Goal: Task Accomplishment & Management: Manage account settings

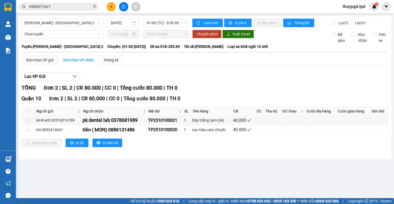
click at [122, 6] on icon "file-add" at bounding box center [124, 7] width 4 height 4
click at [97, 22] on span "[PERSON_NAME] - [GEOGRAPHIC_DATA] 2" at bounding box center [62, 23] width 76 height 8
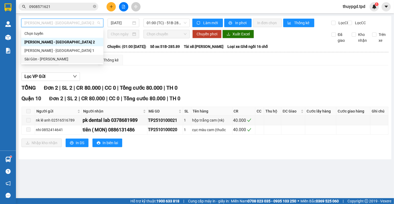
click at [56, 57] on div "Sài Gòn - [PERSON_NAME]" at bounding box center [62, 59] width 76 height 6
type input "[DATE]"
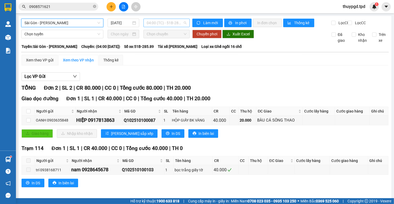
click at [155, 19] on span "04:00 (TC) - 51B-285.89" at bounding box center [167, 23] width 40 height 8
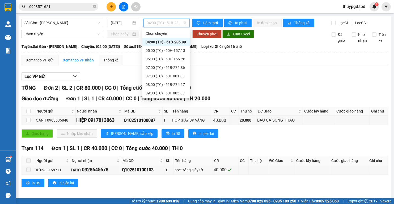
click at [178, 40] on div "04:00 (TC) - 51B-285.89" at bounding box center [166, 42] width 41 height 6
click at [183, 22] on span "04:00 (TC) - 51B-285.89" at bounding box center [167, 23] width 40 height 8
click at [167, 49] on div "05:00 (TC) - 60H-157.13" at bounding box center [166, 51] width 41 height 6
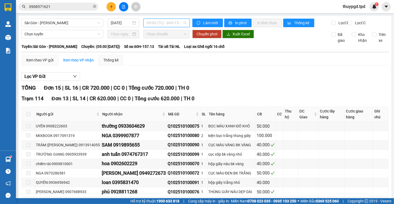
click at [158, 24] on span "05:00 (TC) - 60H-157.13" at bounding box center [167, 23] width 40 height 8
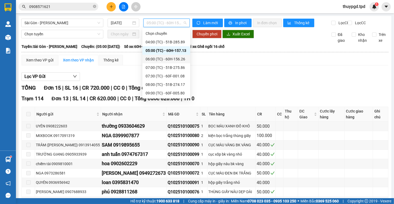
click at [164, 58] on div "06:00 (TC) - 60H-156.26" at bounding box center [166, 59] width 41 height 6
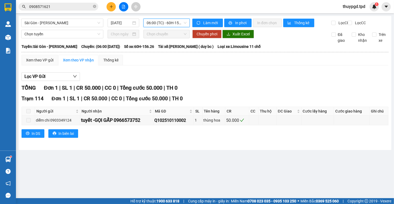
click at [163, 23] on span "06:00 (TC) - 60H-156.26" at bounding box center [167, 23] width 40 height 8
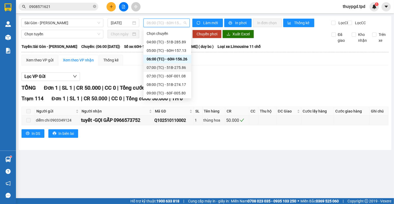
click at [155, 65] on div "07:00 (TC) - 51B-275.86" at bounding box center [167, 68] width 41 height 6
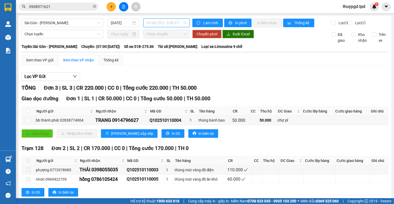
click at [160, 23] on span "07:00 (TC) - 51B-275.86" at bounding box center [167, 23] width 40 height 8
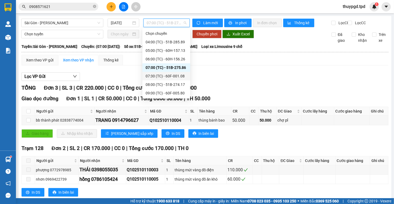
click at [162, 73] on div "07:30 (TC) - 60F-001.08" at bounding box center [166, 76] width 41 height 6
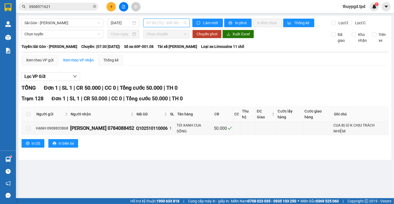
click at [166, 22] on span "07:30 (TC) - 60F-001.08" at bounding box center [167, 23] width 40 height 8
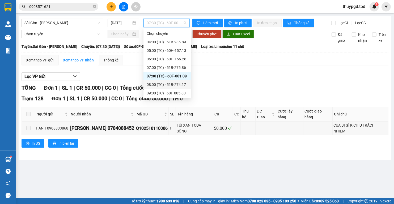
click at [160, 83] on div "08:00 (TC) - 51B-274.17" at bounding box center [167, 85] width 41 height 6
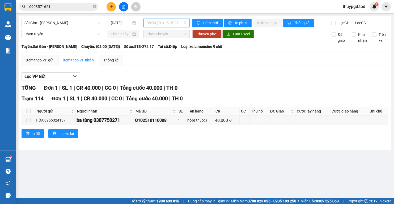
click at [167, 23] on span "08:00 (TC) - 51B-274.17" at bounding box center [167, 23] width 40 height 8
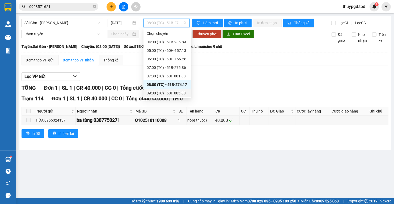
click at [169, 92] on div "09:00 (TC) - 60F-005.80" at bounding box center [167, 93] width 41 height 6
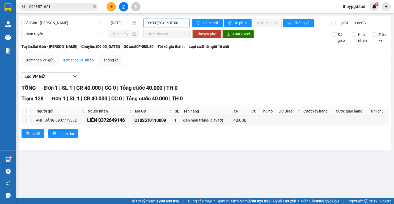
click at [162, 19] on div "09:00 (TC) - 60F-005.80" at bounding box center [167, 23] width 46 height 9
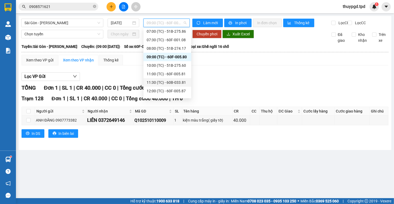
scroll to position [43, 0]
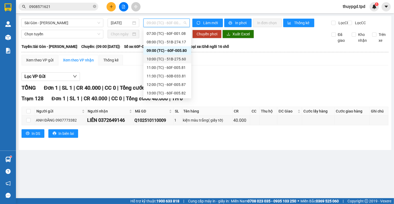
click at [181, 57] on div "10:00 (TC) - 51B-275.60" at bounding box center [167, 59] width 41 height 6
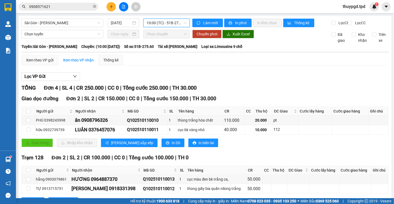
click at [167, 24] on span "10:00 (TC) - 51B-275.60" at bounding box center [167, 23] width 40 height 8
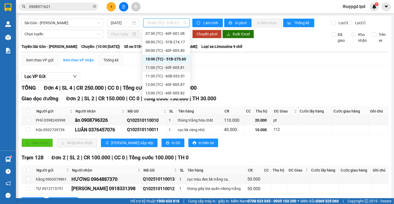
click at [157, 68] on div "11:00 (TC) - 60F-005.81" at bounding box center [166, 68] width 41 height 6
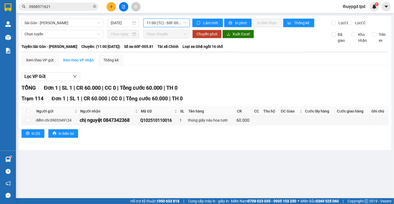
click at [159, 22] on span "11:00 (TC) - 60F-005.81" at bounding box center [167, 23] width 40 height 8
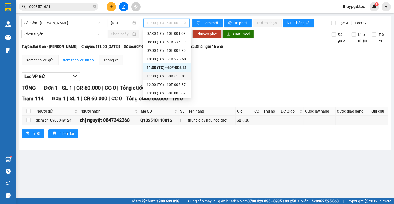
click at [167, 74] on div "11:30 (TC) - 60B-033.81" at bounding box center [167, 76] width 41 height 6
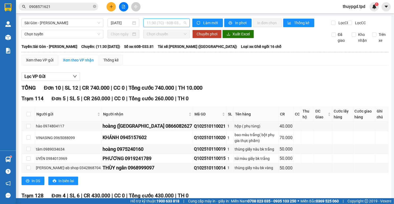
click at [170, 24] on span "11:30 (TC) - 60B-033.81" at bounding box center [167, 23] width 40 height 8
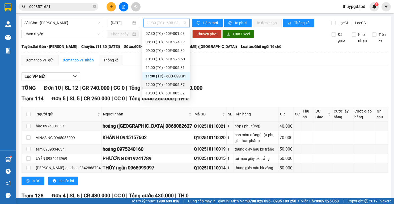
click at [169, 83] on div "12:00 (TC) - 60F-005.87" at bounding box center [166, 85] width 41 height 6
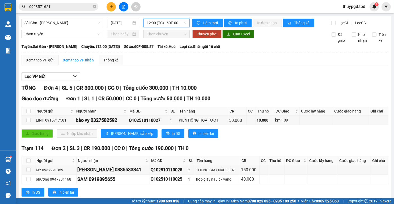
click at [168, 22] on span "12:00 (TC) - 60F-005.87" at bounding box center [167, 23] width 40 height 8
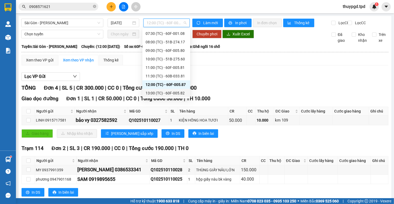
click at [175, 93] on div "13:00 (TC) - 60F-005.82" at bounding box center [166, 93] width 41 height 6
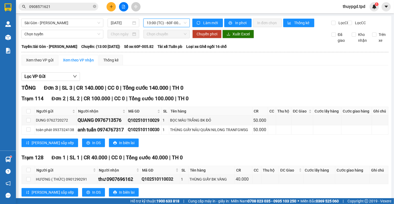
click at [159, 21] on span "13:00 (TC) - 60F-005.82" at bounding box center [167, 23] width 40 height 8
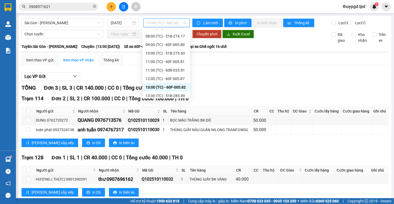
scroll to position [51, 0]
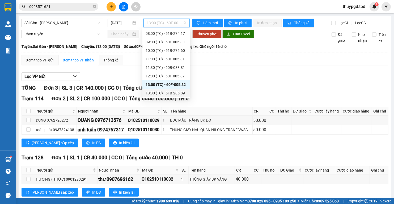
click at [182, 92] on div "13:30 (TC) - 51B-285.89" at bounding box center [166, 93] width 41 height 6
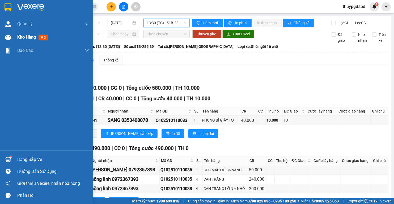
click at [11, 36] on div at bounding box center [7, 37] width 9 height 9
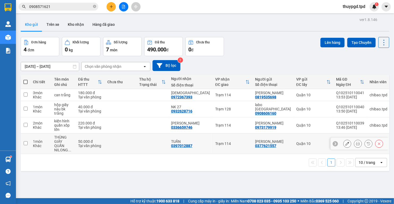
click at [356, 142] on icon at bounding box center [358, 144] width 4 height 4
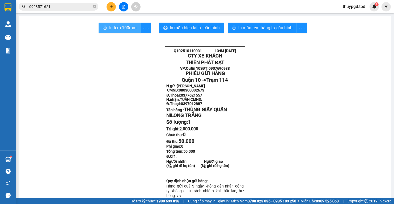
click at [115, 26] on span "In tem 100mm" at bounding box center [122, 27] width 27 height 7
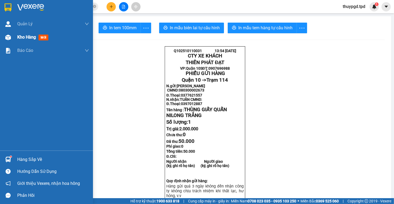
click at [10, 39] on img at bounding box center [8, 38] width 6 height 6
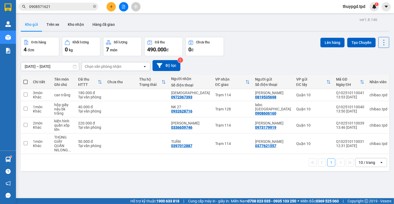
click at [24, 81] on span at bounding box center [25, 82] width 4 height 4
click at [26, 79] on input "checkbox" at bounding box center [26, 79] width 0 height 0
checkbox input "true"
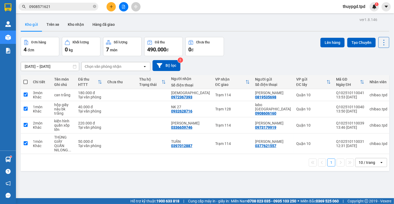
checkbox input "true"
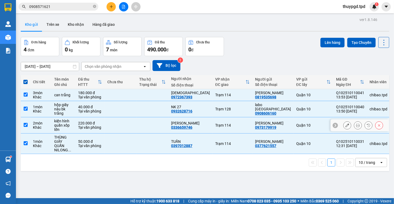
click at [22, 118] on td at bounding box center [26, 125] width 10 height 16
checkbox input "false"
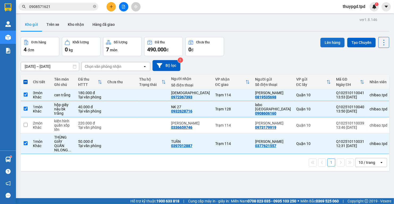
click at [328, 39] on button "Lên hàng" at bounding box center [333, 43] width 24 height 10
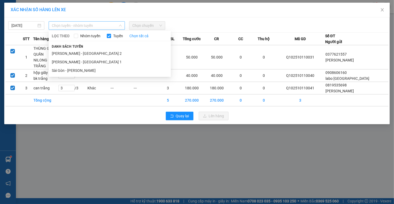
click at [91, 22] on span "Chọn tuyến - nhóm tuyến" at bounding box center [87, 26] width 70 height 8
click at [72, 72] on li "Sài Gòn - [PERSON_NAME]" at bounding box center [110, 70] width 122 height 9
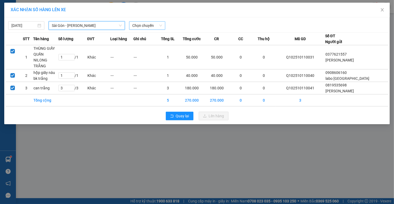
click at [142, 26] on span "Chọn chuyến" at bounding box center [147, 26] width 30 height 8
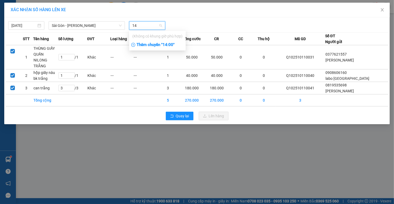
type input "14"
click at [163, 44] on div "Thêm chuyến " 14:00 "" at bounding box center [157, 44] width 57 height 9
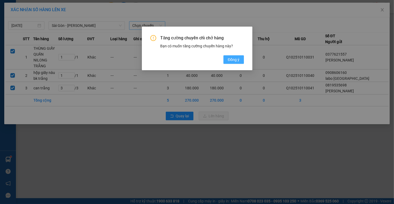
click at [237, 60] on span "Đồng ý" at bounding box center [234, 60] width 12 height 6
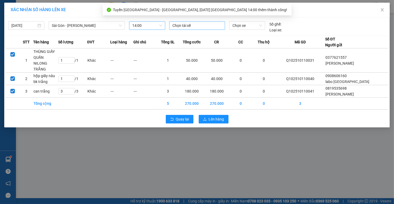
click at [186, 27] on div at bounding box center [197, 25] width 53 height 6
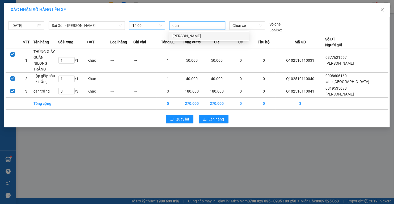
type input "dũng"
click at [190, 35] on div "[PERSON_NAME]" at bounding box center [209, 36] width 73 height 6
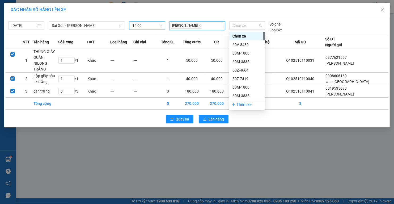
click at [244, 20] on div "11/10/2025 Sài Gòn - Phương Lâm LỌC THEO Nhóm tuyến Tuyến Chọn tất cả Danh sách…" at bounding box center [197, 26] width 383 height 14
type input "5"
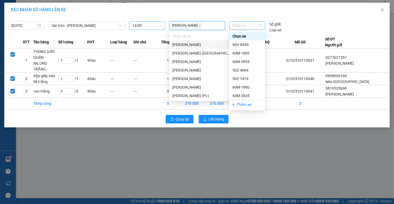
click at [241, 24] on span "Chọn xe" at bounding box center [248, 26] width 30 height 8
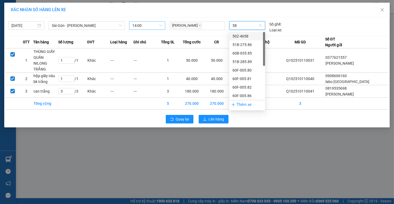
type input "585"
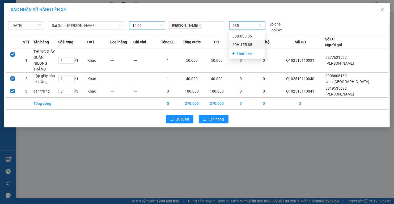
click at [241, 46] on div "60H-155.85" at bounding box center [248, 45] width 30 height 6
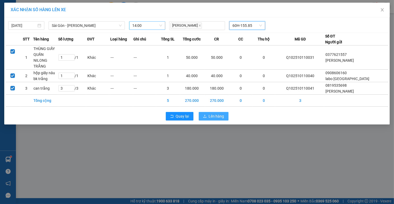
click at [219, 113] on span "Lên hàng" at bounding box center [216, 116] width 15 height 6
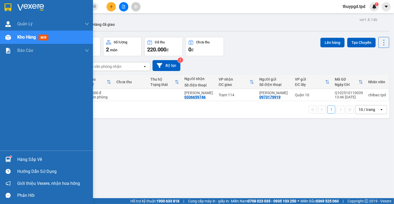
click at [8, 161] on img at bounding box center [8, 160] width 6 height 6
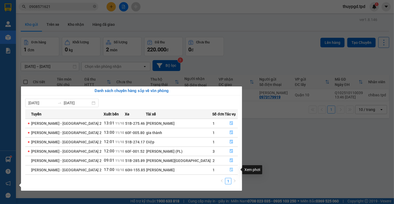
click at [230, 168] on icon "file-done" at bounding box center [232, 170] width 4 height 4
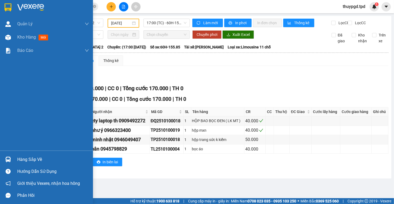
click at [9, 157] on img at bounding box center [8, 160] width 6 height 6
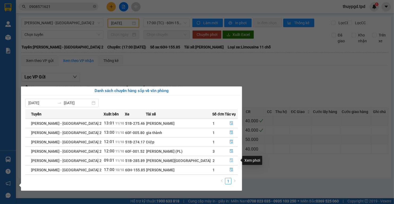
click at [230, 160] on icon "file-done" at bounding box center [232, 160] width 4 height 4
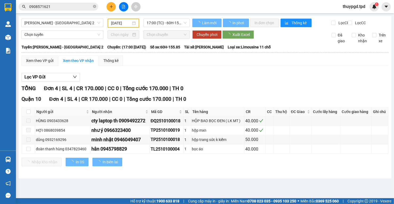
type input "[DATE]"
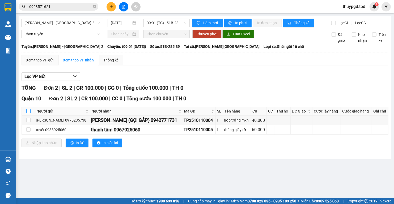
click at [26, 113] on input "checkbox" at bounding box center [28, 111] width 4 height 4
checkbox input "true"
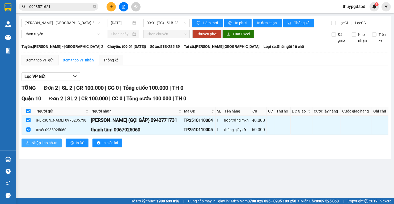
click at [44, 146] on span "Nhập kho nhận" at bounding box center [45, 143] width 26 height 6
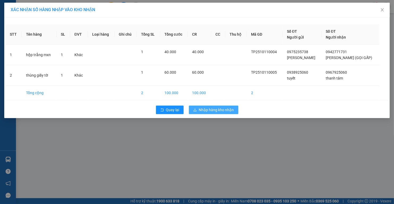
click at [228, 110] on span "Nhập hàng kho nhận" at bounding box center [216, 110] width 35 height 6
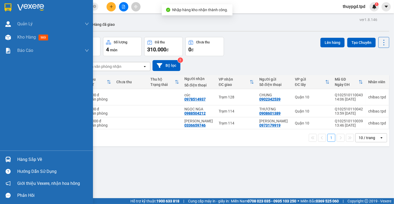
click at [7, 159] on img at bounding box center [8, 160] width 6 height 6
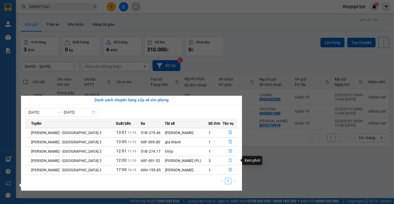
click at [229, 159] on icon "file-done" at bounding box center [231, 160] width 4 height 4
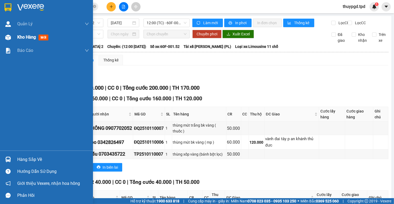
click at [8, 37] on img at bounding box center [8, 38] width 6 height 6
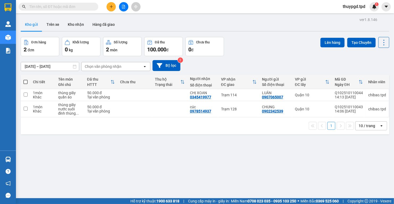
click at [111, 7] on icon "plus" at bounding box center [111, 6] width 0 height 3
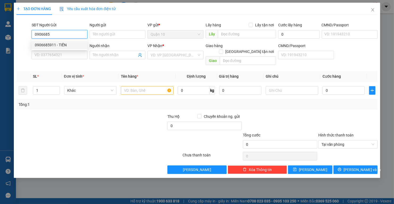
click at [83, 42] on div "0906685911 - TIẾN" at bounding box center [59, 45] width 49 height 6
type input "0906685911"
type input "TIẾN"
type input "042087007523"
type input "0906706430"
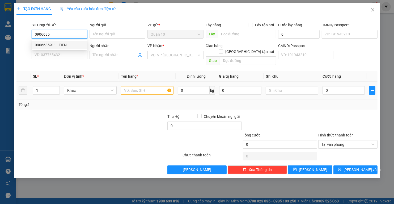
type input "[GEOGRAPHIC_DATA]"
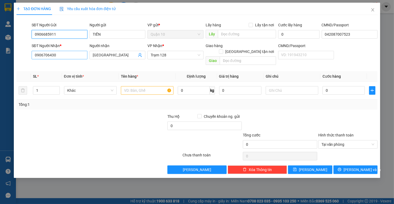
type input "0906685911"
click at [73, 59] on input "0906706430" at bounding box center [60, 55] width 56 height 9
click at [73, 58] on input "0906706430" at bounding box center [60, 55] width 56 height 9
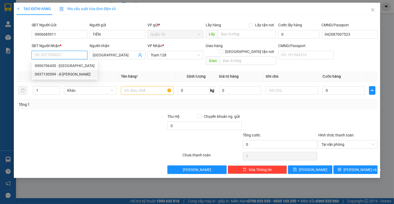
click at [61, 74] on div "0937130599 - sĩ [PERSON_NAME]" at bounding box center [65, 74] width 60 height 6
type input "0937130599"
type input "sĩ [PERSON_NAME]"
type input "117"
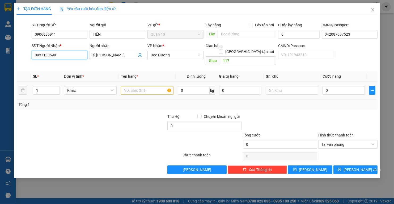
type input "0937130599"
click at [146, 86] on input "text" at bounding box center [147, 90] width 53 height 9
type input "hộp giấy bk vàng"
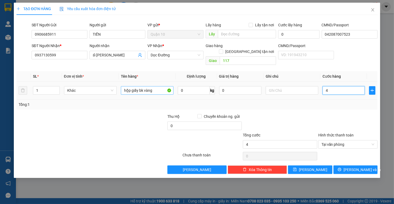
type input "4"
type input "40"
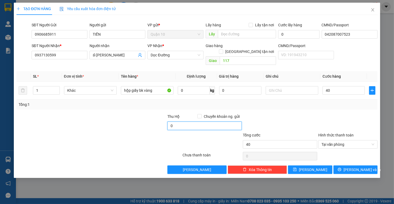
click at [190, 122] on input "0" at bounding box center [205, 126] width 74 height 9
type input "40.000"
drag, startPoint x: 191, startPoint y: 118, endPoint x: 182, endPoint y: 120, distance: 8.5
click at [190, 122] on input "0" at bounding box center [205, 126] width 74 height 9
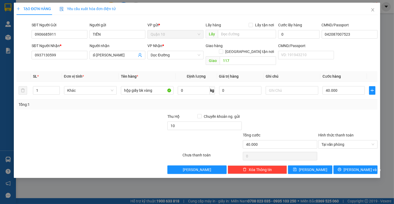
click at [127, 132] on div at bounding box center [152, 141] width 60 height 19
type input "10.000"
click at [127, 132] on div at bounding box center [152, 141] width 60 height 19
drag, startPoint x: 237, startPoint y: 86, endPoint x: 207, endPoint y: 86, distance: 29.8
click at [207, 86] on tr "1 Khác hộp giấy bk vàng 0 kg 0 40.000" at bounding box center [196, 91] width 361 height 18
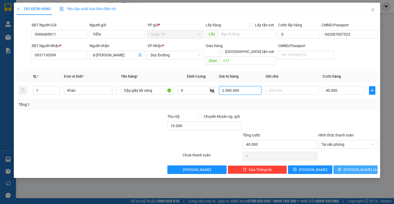
type input "2.000.000"
click at [342, 168] on icon "printer" at bounding box center [340, 170] width 4 height 4
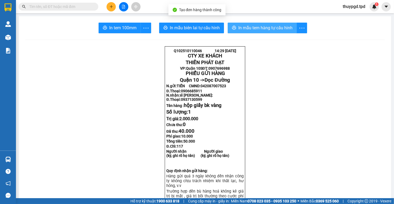
drag, startPoint x: 264, startPoint y: 24, endPoint x: 254, endPoint y: 34, distance: 13.9
click at [264, 24] on button "In mẫu tem hàng tự cấu hình" at bounding box center [262, 28] width 69 height 11
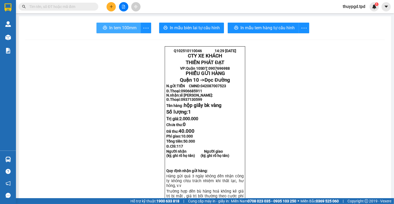
click at [128, 26] on span "In tem 100mm" at bounding box center [122, 27] width 27 height 7
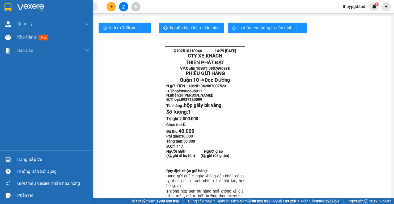
click at [12, 158] on div at bounding box center [7, 159] width 9 height 9
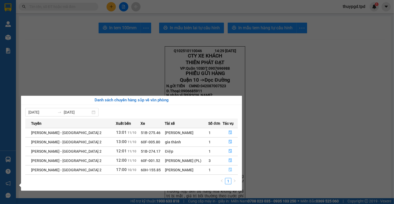
click at [232, 168] on button "button" at bounding box center [230, 170] width 15 height 9
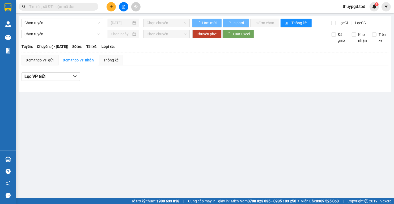
type input "[DATE]"
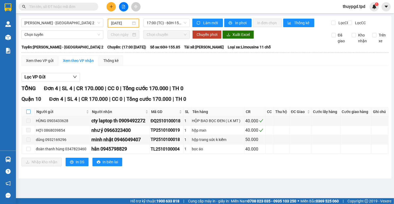
click at [29, 114] on input "checkbox" at bounding box center [28, 112] width 4 height 4
checkbox input "true"
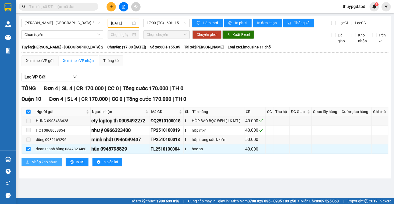
click at [54, 165] on span "Nhập kho nhận" at bounding box center [45, 162] width 26 height 6
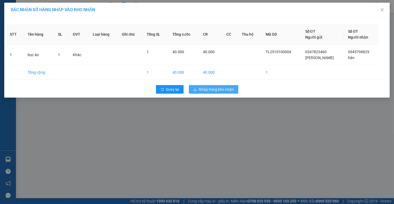
drag, startPoint x: 210, startPoint y: 94, endPoint x: 213, endPoint y: 89, distance: 6.3
click at [210, 93] on div "Quay lại Nhập hàng kho nhận" at bounding box center [197, 89] width 383 height 14
click at [213, 89] on span "Nhập hàng kho nhận" at bounding box center [216, 89] width 35 height 6
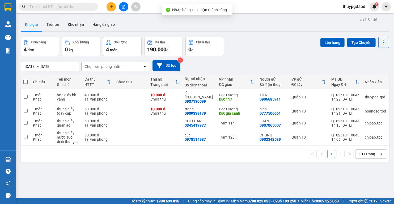
click at [81, 7] on input "text" at bounding box center [60, 7] width 63 height 6
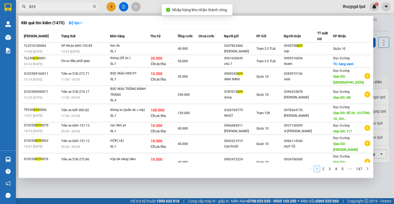
type input "829"
click at [224, 39] on th "Chưa cước" at bounding box center [212, 36] width 26 height 12
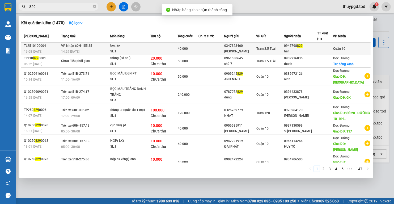
click at [224, 48] on td at bounding box center [212, 49] width 26 height 12
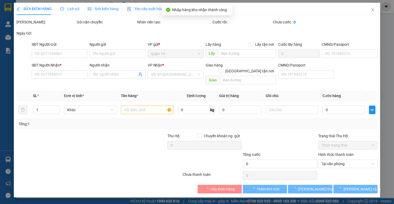
type input "0347823460"
type input "[PERSON_NAME]"
type input "0945798829"
type input "hân"
type input "40.000"
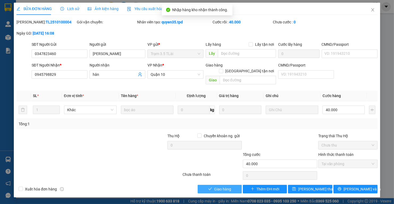
click at [217, 186] on span "Giao hàng" at bounding box center [222, 189] width 17 height 6
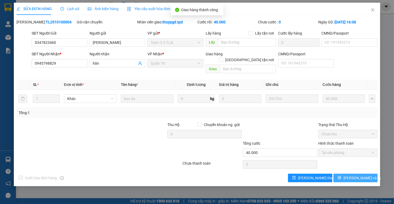
click at [354, 175] on span "[PERSON_NAME] và In" at bounding box center [362, 178] width 37 height 6
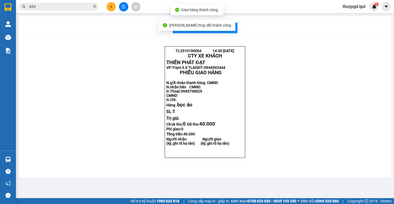
click at [224, 27] on div "[PERSON_NAME] thay đổi thành công" at bounding box center [197, 25] width 77 height 11
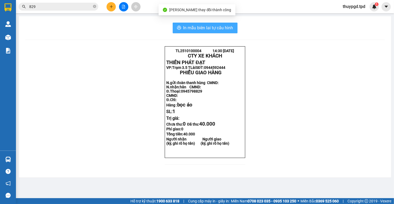
click at [233, 26] on button "In mẫu biên lai tự cấu hình" at bounding box center [205, 28] width 65 height 11
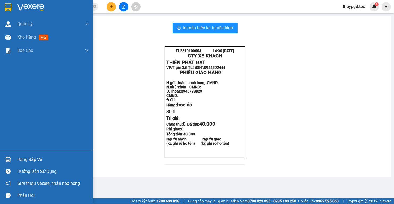
click at [25, 156] on div "Hàng sắp về" at bounding box center [53, 160] width 72 height 8
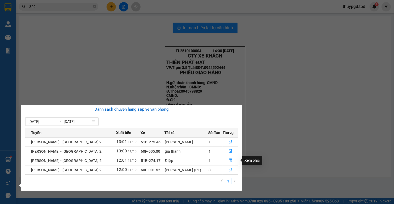
click at [229, 166] on button "button" at bounding box center [230, 170] width 15 height 9
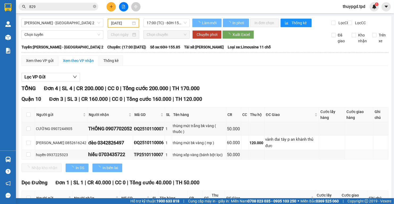
type input "[DATE]"
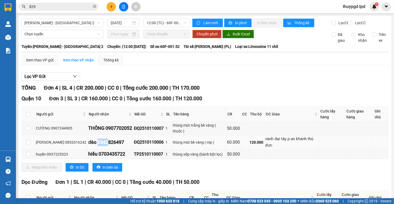
drag, startPoint x: 88, startPoint y: 147, endPoint x: 106, endPoint y: 148, distance: 17.3
click at [103, 146] on div "đèo 0342826497" at bounding box center [110, 142] width 44 height 7
drag, startPoint x: 123, startPoint y: 146, endPoint x: 112, endPoint y: 146, distance: 10.9
click at [112, 146] on div "đèo 0342826497" at bounding box center [110, 142] width 44 height 7
drag, startPoint x: 89, startPoint y: 145, endPoint x: 119, endPoint y: 147, distance: 29.8
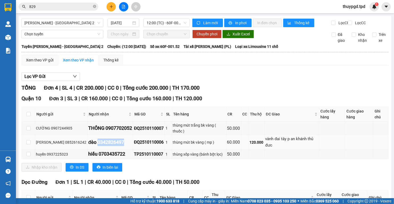
click at [119, 146] on div "đèo 0342826497" at bounding box center [110, 142] width 44 height 7
copy div "0342826497"
click at [46, 8] on input "829" at bounding box center [60, 7] width 63 height 6
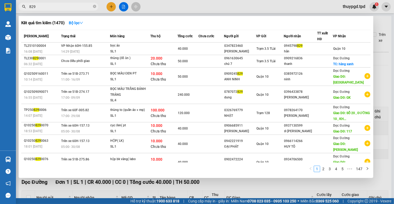
click at [46, 8] on input "829" at bounding box center [60, 7] width 63 height 6
paste input "0342826497"
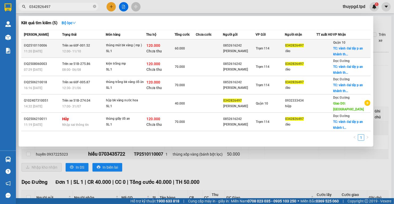
type input "0342826497"
click at [266, 50] on span "Trạm 114" at bounding box center [263, 49] width 14 height 4
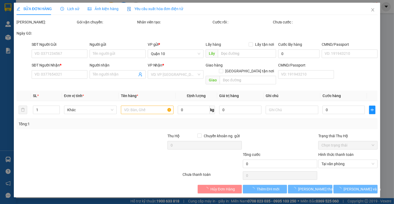
type input "0852616242"
type input "[PERSON_NAME]"
type input "075184009523"
type input "0342826497"
type input "đèo"
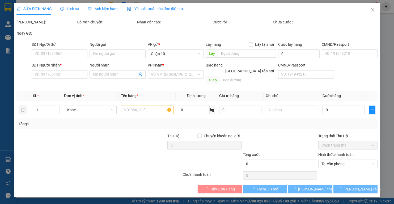
checkbox input "true"
type input "vành đai tây p an khánh thủ đưc"
type input "60.000"
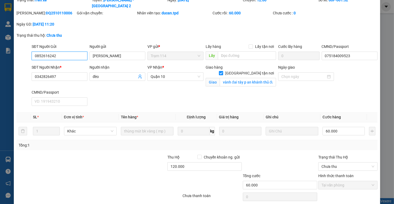
scroll to position [37, 0]
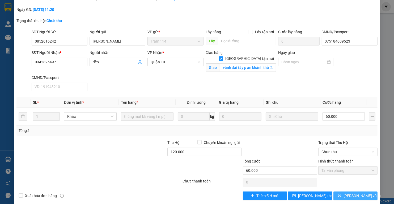
click at [349, 193] on span "[PERSON_NAME] và In" at bounding box center [362, 196] width 37 height 6
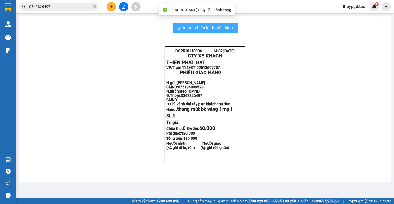
click at [227, 28] on span "In mẫu biên lai tự cấu hình" at bounding box center [208, 27] width 50 height 7
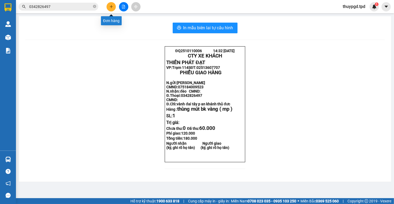
click at [112, 8] on icon "plus" at bounding box center [112, 7] width 4 height 4
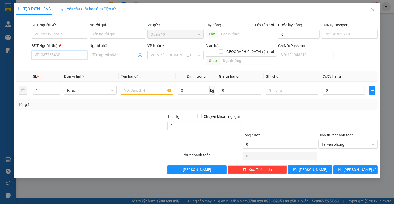
click at [59, 55] on input "SĐT Người Nhận *" at bounding box center [60, 55] width 56 height 9
type input "0974845071"
click at [57, 65] on div "0974845071 - YẾN PHI" at bounding box center [59, 66] width 49 height 6
type input "YẾN PHI"
type input "0974845071"
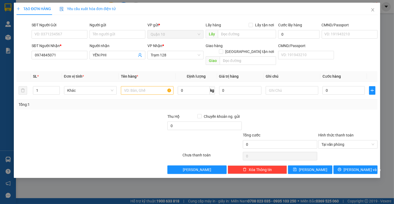
click at [48, 27] on div "SĐT Người Gửi" at bounding box center [60, 25] width 56 height 6
click at [48, 30] on input "SĐT Người Gửi" at bounding box center [60, 34] width 56 height 9
type input "02866822231"
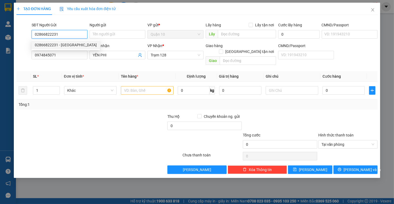
click at [61, 47] on div "02866822231 - [GEOGRAPHIC_DATA]" at bounding box center [66, 45] width 62 height 6
type input "VẠN THỊNH"
type input "082075002665"
type input "02866822231"
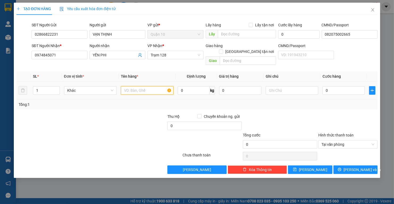
click at [145, 86] on input "text" at bounding box center [147, 90] width 53 height 9
type input "hộp giấy nâu bk trắng"
type input "4"
type input "40"
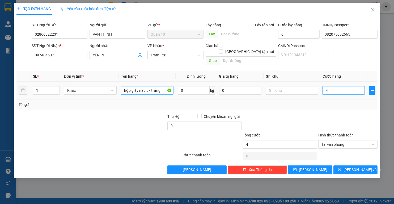
type input "40"
type input "40.000"
drag, startPoint x: 239, startPoint y: 87, endPoint x: 195, endPoint y: 84, distance: 44.3
click at [201, 84] on tr "1 Khác hộp giấy nâu bk trắng 0 kg 0 40.000" at bounding box center [196, 91] width 361 height 18
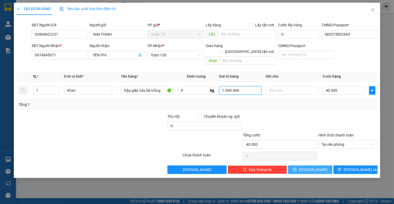
type input "1.000.000"
click at [338, 165] on button "[PERSON_NAME] và In" at bounding box center [356, 169] width 44 height 9
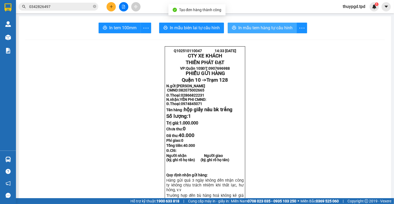
click at [265, 31] on button "In mẫu tem hàng tự cấu hình" at bounding box center [262, 28] width 69 height 11
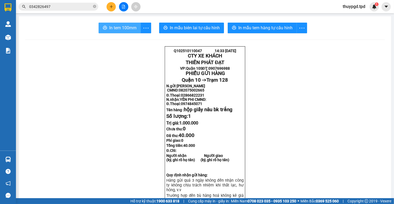
click at [118, 29] on span "In tem 100mm" at bounding box center [122, 27] width 27 height 7
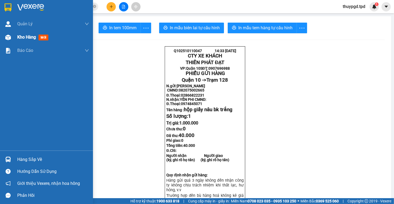
click at [13, 41] on div "Kho hàng mới" at bounding box center [46, 37] width 93 height 13
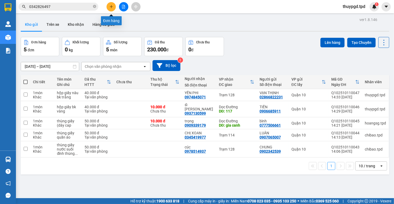
click at [113, 8] on button at bounding box center [111, 6] width 9 height 9
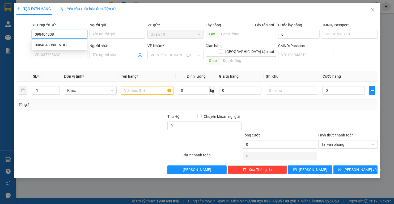
type input "0984048080"
drag, startPoint x: 63, startPoint y: 44, endPoint x: 68, endPoint y: 51, distance: 9.1
click at [63, 44] on div "0984048080 - NHƯ" at bounding box center [59, 45] width 49 height 6
type input "NHƯ"
type input "084195000007- [PERSON_NAME]"
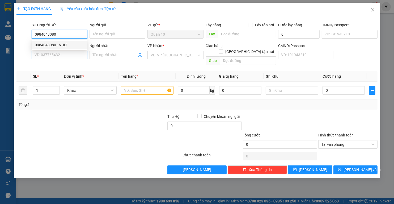
type input "0374908680"
type input "vỹ"
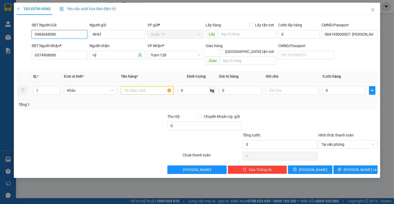
type input "0984048080"
click at [127, 86] on input "text" at bounding box center [147, 90] width 53 height 9
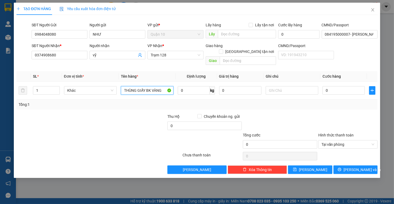
type input "THÙNG GIẤY BK VÀNG"
type input "2.000.000"
click at [354, 86] on input "0" at bounding box center [344, 90] width 42 height 9
type input "5"
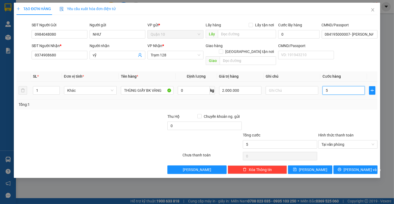
type input "50"
type input "50.000"
click at [341, 103] on div "Transit Pickup Surcharge Ids Transit Deliver Surcharge Ids Transit Deliver Surc…" at bounding box center [196, 96] width 361 height 155
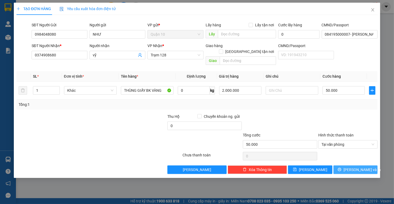
click at [350, 165] on button "[PERSON_NAME] và In" at bounding box center [356, 169] width 44 height 9
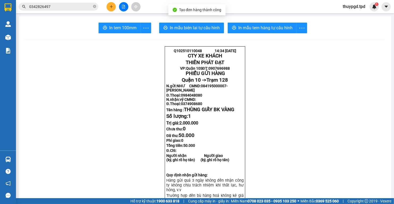
click at [242, 24] on button "In mẫu tem hàng tự cấu hình" at bounding box center [262, 28] width 69 height 11
click at [129, 26] on span "In tem 100mm" at bounding box center [122, 27] width 27 height 7
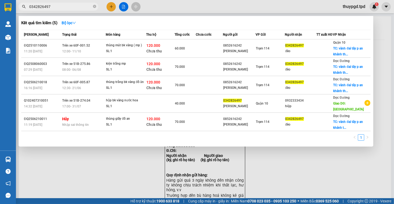
click at [65, 5] on input "0342826497" at bounding box center [60, 7] width 63 height 6
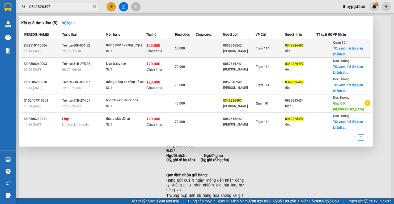
click at [194, 51] on div "60.000" at bounding box center [185, 48] width 21 height 6
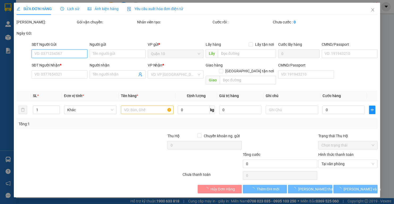
type input "0852616242"
type input "[PERSON_NAME]"
type input "075184009523"
type input "0342826497"
type input "đèo"
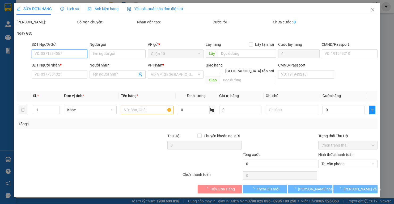
checkbox input "true"
type input "vành đai tây p an khánh thủ đưc"
type input "60.000"
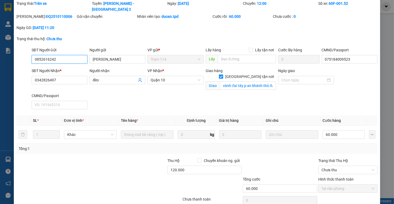
scroll to position [37, 0]
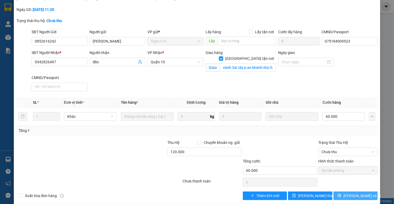
click at [341, 194] on icon "printer" at bounding box center [339, 195] width 3 height 3
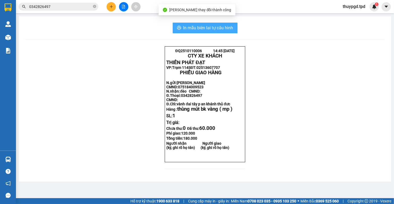
click at [224, 31] on button "In mẫu biên lai tự cấu hình" at bounding box center [205, 28] width 65 height 11
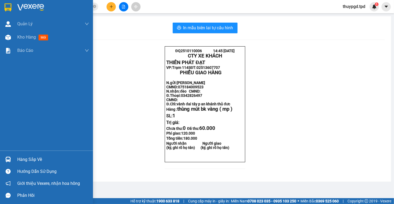
click at [12, 157] on div at bounding box center [7, 159] width 9 height 9
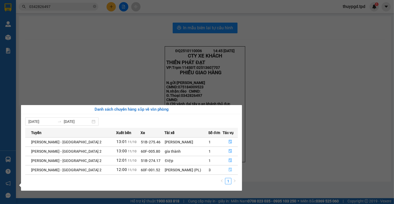
click at [229, 169] on icon "file-done" at bounding box center [231, 170] width 4 height 4
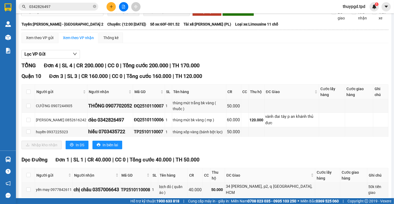
scroll to position [41, 0]
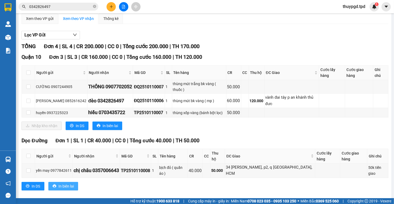
click at [60, 183] on span "In biên lai" at bounding box center [65, 186] width 15 height 6
click at [110, 7] on icon "plus" at bounding box center [112, 7] width 4 height 4
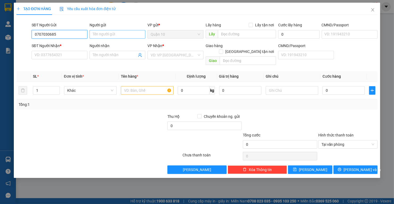
type input "0707030685"
click at [108, 35] on input "Người gửi" at bounding box center [118, 34] width 56 height 9
type input "TÂM"
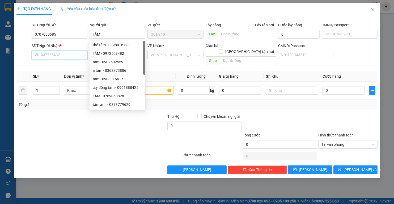
click at [43, 53] on input "SĐT Người Nhận *" at bounding box center [60, 55] width 56 height 9
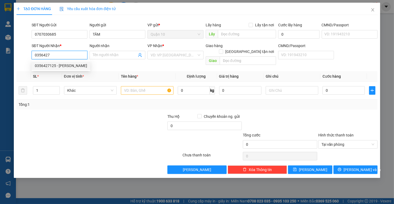
click at [80, 68] on div "0356427125 - [PERSON_NAME]" at bounding box center [61, 66] width 52 height 6
type input "0356427125"
type input "[PERSON_NAME]"
checkbox input "true"
type input "117"
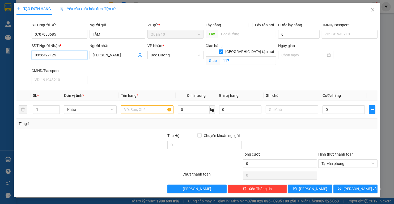
type input "0356427125"
click at [223, 49] on input "[GEOGRAPHIC_DATA] tận nơi" at bounding box center [221, 51] width 4 height 4
checkbox input "false"
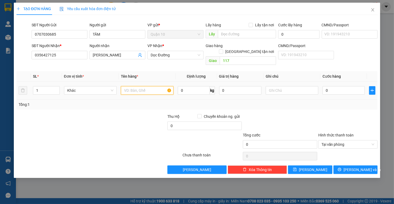
click at [145, 86] on input "text" at bounding box center [147, 90] width 53 height 9
type input "CỤC MÀU ĐEN QUẤN NILONG TRẮNG"
type input "5"
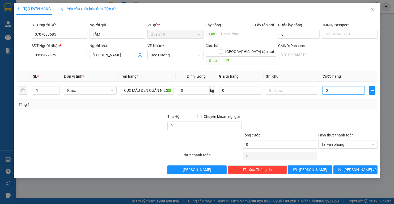
type input "5"
type input "50"
type input "50.000"
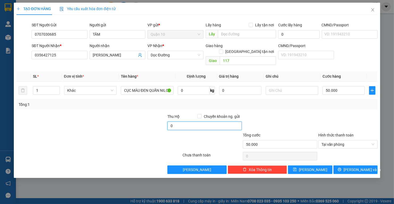
click at [211, 122] on input "0" at bounding box center [205, 126] width 74 height 9
type input "10.000"
click at [333, 103] on div "Tổng: 1" at bounding box center [196, 104] width 361 height 10
drag, startPoint x: 246, startPoint y: 84, endPoint x: 214, endPoint y: 86, distance: 32.3
click at [216, 86] on tr "1 Khác CỤC MÀU ĐEN QUẤN NILONG TRẮNG 0 kg 0 50.000" at bounding box center [196, 91] width 361 height 18
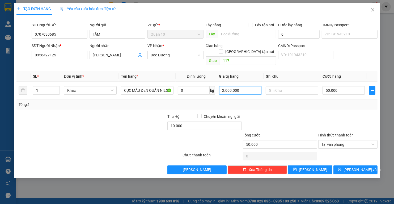
type input "2.000.000"
drag, startPoint x: 355, startPoint y: 168, endPoint x: 358, endPoint y: 163, distance: 5.9
click at [356, 168] on div "TẠO ĐƠN HÀNG Yêu cầu xuất hóa đơn điện tử Transit Pickup Surcharge Ids Transit …" at bounding box center [197, 90] width 367 height 175
drag, startPoint x: 358, startPoint y: 163, endPoint x: 356, endPoint y: 204, distance: 41.0
click at [358, 167] on span "[PERSON_NAME] và In" at bounding box center [362, 170] width 37 height 6
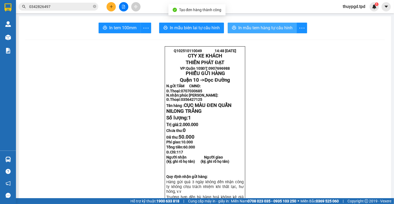
click at [282, 24] on button "In mẫu tem hàng tự cấu hình" at bounding box center [262, 28] width 69 height 11
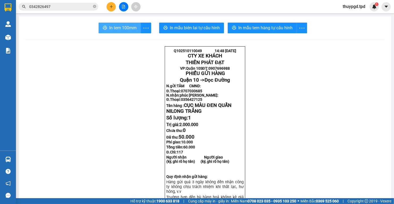
click at [127, 31] on span "In tem 100mm" at bounding box center [122, 27] width 27 height 7
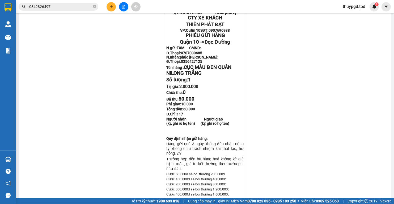
scroll to position [43, 0]
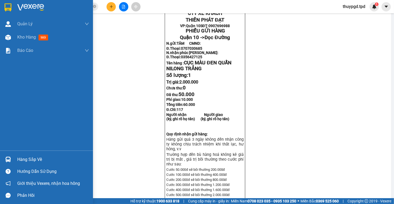
click at [9, 152] on div "Hàng sắp về Hướng dẫn sử dụng Giới thiệu Vexere, nhận hoa hồng Phản hồi" at bounding box center [46, 176] width 93 height 51
click at [17, 162] on div "Hàng sắp về" at bounding box center [46, 159] width 93 height 12
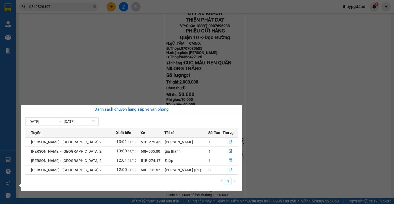
click at [227, 169] on button "button" at bounding box center [230, 170] width 15 height 9
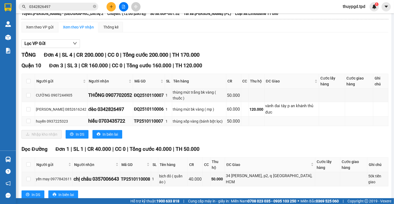
scroll to position [41, 0]
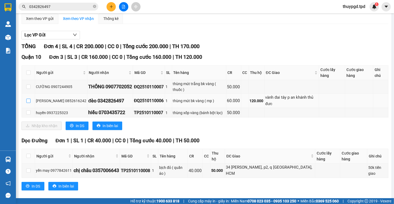
click at [30, 103] on input "checkbox" at bounding box center [28, 101] width 4 height 4
checkbox input "true"
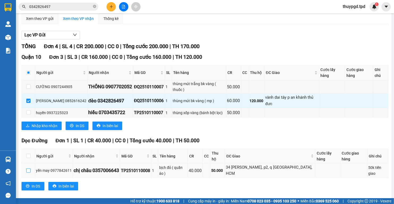
click at [30, 168] on input "checkbox" at bounding box center [28, 170] width 4 height 4
checkbox input "true"
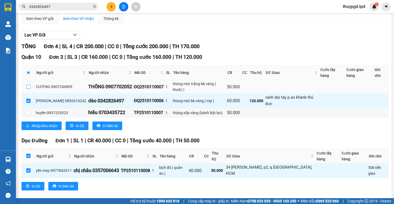
click at [28, 89] on input "checkbox" at bounding box center [28, 87] width 4 height 4
checkbox input "true"
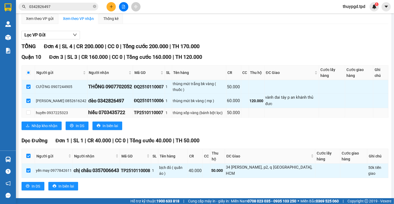
click at [25, 117] on td at bounding box center [28, 112] width 13 height 9
click at [26, 117] on td at bounding box center [28, 112] width 13 height 9
click at [30, 115] on input "checkbox" at bounding box center [28, 112] width 4 height 4
checkbox input "true"
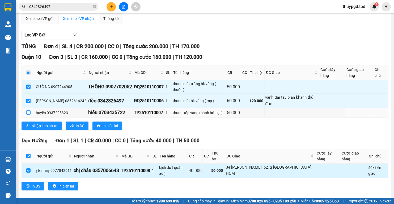
checkbox input "true"
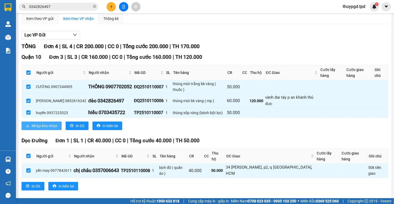
click at [53, 129] on span "Nhập kho nhận" at bounding box center [45, 126] width 26 height 6
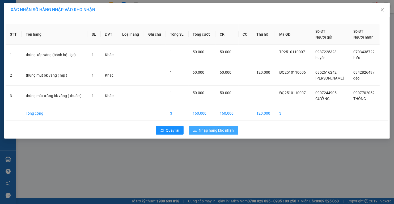
click at [232, 129] on span "Nhập hàng kho nhận" at bounding box center [216, 130] width 35 height 6
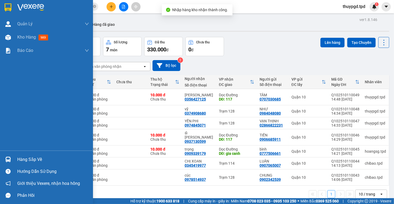
click at [21, 159] on div "Hàng sắp về" at bounding box center [53, 160] width 72 height 8
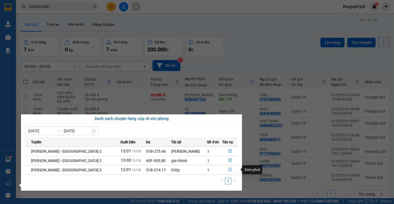
click at [228, 169] on icon "file-done" at bounding box center [230, 170] width 4 height 4
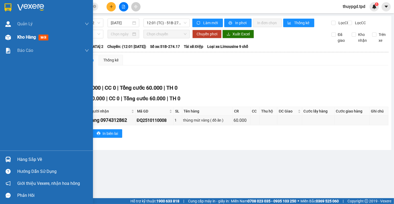
click at [9, 34] on div at bounding box center [7, 37] width 9 height 9
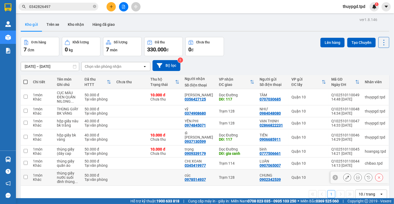
click at [356, 173] on button at bounding box center [357, 177] width 7 height 9
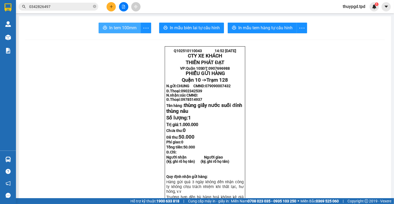
click at [126, 28] on span "In tem 100mm" at bounding box center [122, 27] width 27 height 7
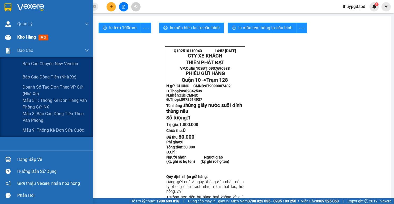
click at [12, 41] on div at bounding box center [7, 37] width 9 height 9
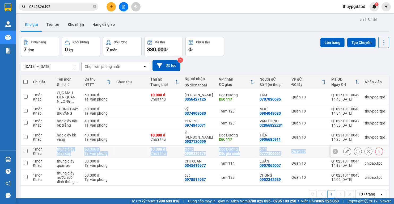
drag, startPoint x: 48, startPoint y: 147, endPoint x: 310, endPoint y: 146, distance: 262.2
click at [310, 146] on tr "1 món Khác thùng giấy (dây cap 50.000 đ Tại văn phòng 10.000 đ Chưa thu trọng 0…" at bounding box center [205, 151] width 369 height 12
checkbox input "true"
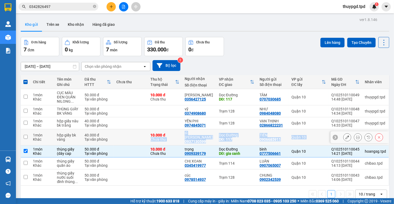
drag, startPoint x: 182, startPoint y: 132, endPoint x: 338, endPoint y: 134, distance: 155.8
click at [338, 134] on tr "1 món Khác hộp giấy bk vàng 40.000 đ Tại văn phòng 10.000 đ Chưa thu sĩ [PERSON…" at bounding box center [205, 137] width 369 height 16
checkbox input "true"
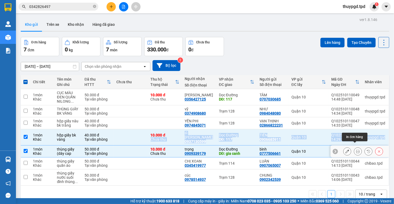
click at [356, 149] on icon at bounding box center [358, 151] width 4 height 4
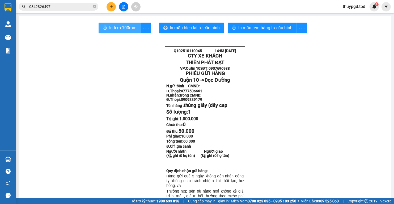
click at [122, 28] on span "In tem 100mm" at bounding box center [122, 27] width 27 height 7
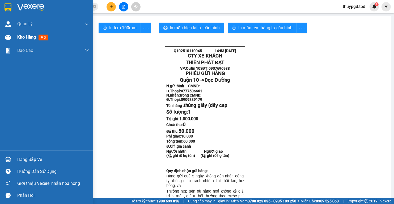
click at [14, 35] on div "Kho hàng mới" at bounding box center [46, 37] width 93 height 13
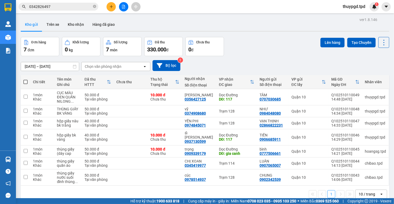
click at [57, 7] on input "0342826497" at bounding box center [60, 7] width 63 height 6
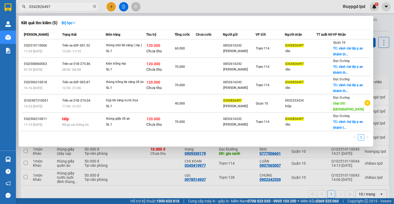
click at [57, 7] on input "0342826497" at bounding box center [60, 7] width 63 height 6
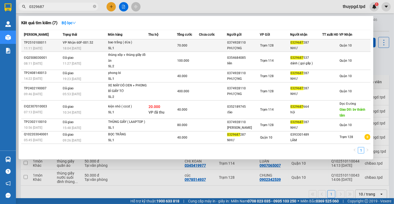
type input "0329687"
click at [113, 45] on div "bao trắng ( dừa )" at bounding box center [128, 43] width 40 height 6
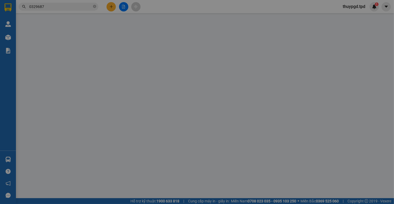
type input "0374928110"
type input "PHƯỢNG"
type input "0329687287"
type input "NHƯ"
type input "70.000"
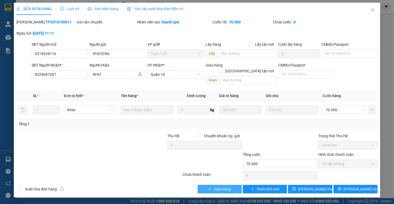
click at [215, 185] on button "Giao hàng" at bounding box center [220, 189] width 44 height 9
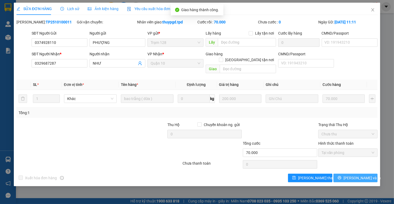
click at [354, 175] on span "[PERSON_NAME] và In" at bounding box center [362, 178] width 37 height 6
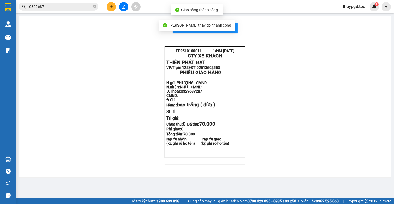
click at [232, 34] on div "In mẫu biên lai tự cấu hình TP2510100011 14:54 [DATE] CTY XE KHÁCH THIÊN PHÁT …" at bounding box center [205, 96] width 373 height 161
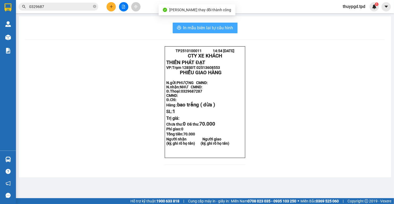
click at [226, 31] on button "In mẫu biên lai tự cấu hình" at bounding box center [205, 28] width 65 height 11
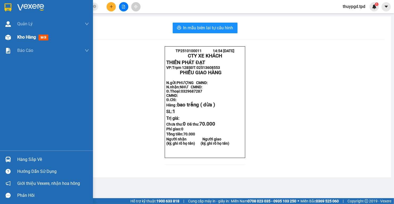
click at [14, 36] on div "Kho hàng mới" at bounding box center [46, 37] width 93 height 13
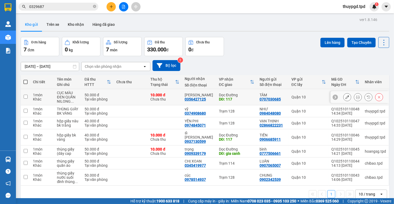
click at [151, 95] on td "10.000 đ Chưa thu" at bounding box center [165, 97] width 34 height 16
checkbox input "true"
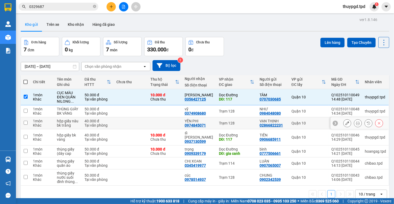
click at [148, 106] on td at bounding box center [131, 111] width 34 height 12
checkbox input "true"
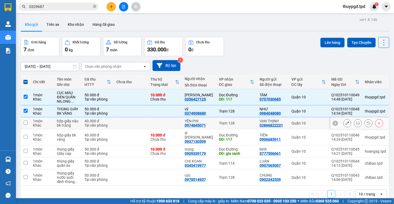
click at [153, 121] on td at bounding box center [165, 123] width 34 height 12
checkbox input "true"
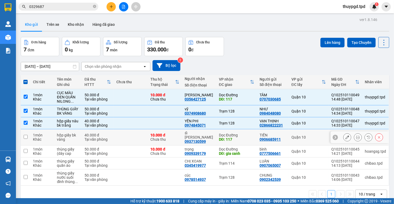
click at [158, 133] on div "10.000 đ" at bounding box center [165, 135] width 29 height 4
checkbox input "true"
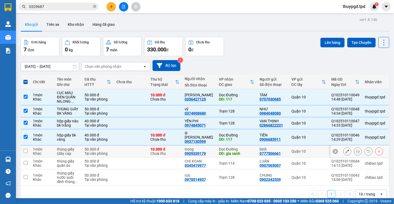
click at [162, 147] on div "10.000 đ" at bounding box center [165, 149] width 29 height 4
checkbox input "true"
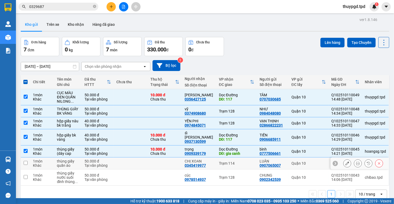
click at [158, 157] on td at bounding box center [165, 163] width 34 height 12
checkbox input "true"
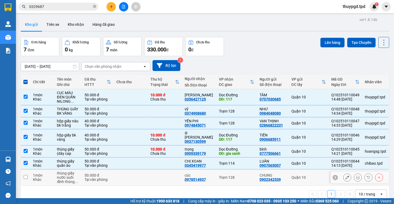
click at [150, 177] on td at bounding box center [165, 177] width 34 height 16
checkbox input "true"
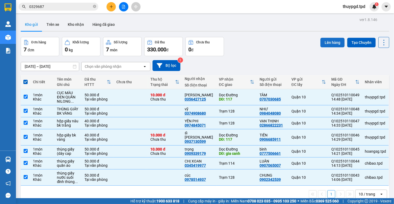
click at [330, 43] on button "Lên hàng" at bounding box center [333, 43] width 24 height 10
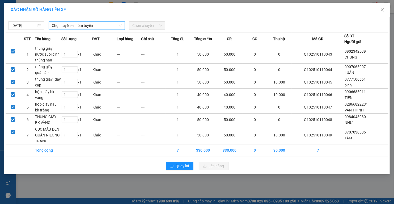
click at [79, 29] on span "Chọn tuyến - nhóm tuyến" at bounding box center [87, 26] width 70 height 8
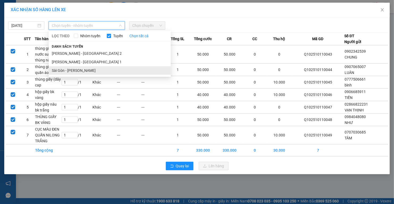
click at [81, 69] on li "Sài Gòn - [PERSON_NAME]" at bounding box center [110, 70] width 122 height 9
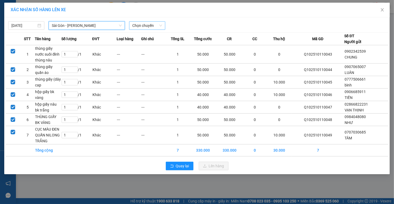
click at [153, 24] on span "Chọn chuyến" at bounding box center [147, 26] width 30 height 8
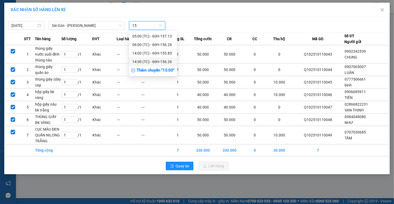
type input "15"
click at [150, 72] on div "Thêm chuyến " 15:00 "" at bounding box center [153, 70] width 48 height 9
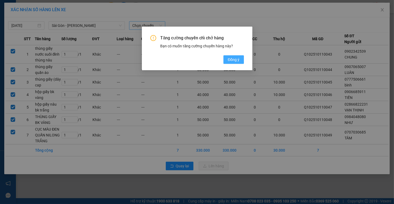
click at [236, 59] on span "Đồng ý" at bounding box center [234, 60] width 12 height 6
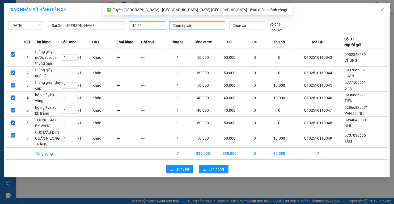
click at [182, 26] on div at bounding box center [197, 25] width 53 height 6
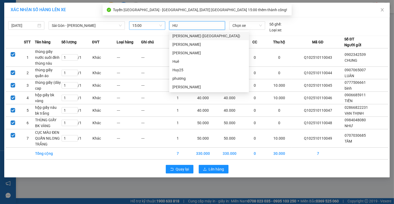
type input "HUY"
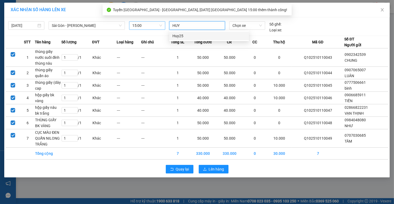
click at [179, 36] on div "Huy25" at bounding box center [209, 36] width 73 height 6
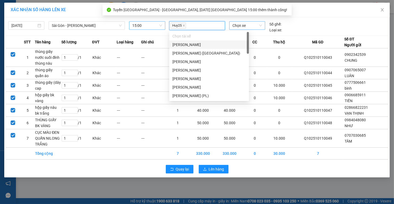
click at [254, 23] on span "Chọn xe" at bounding box center [248, 26] width 30 height 8
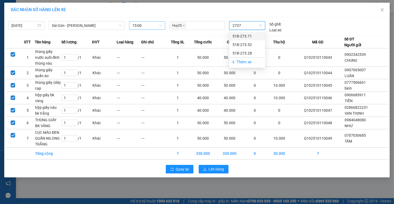
type input "27371"
drag, startPoint x: 252, startPoint y: 32, endPoint x: 251, endPoint y: 37, distance: 5.5
click at [252, 32] on div "51B-273.71" at bounding box center [247, 36] width 36 height 9
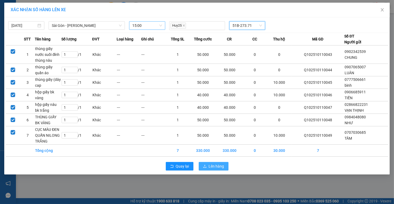
click at [215, 166] on span "Lên hàng" at bounding box center [216, 166] width 15 height 6
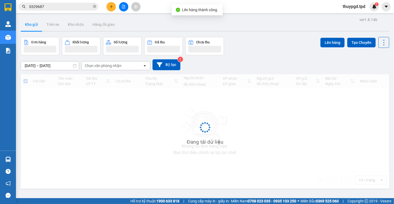
click at [124, 7] on icon "file-add" at bounding box center [124, 7] width 4 height 4
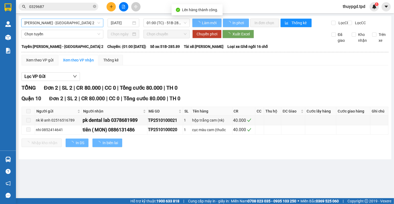
click at [76, 23] on span "[PERSON_NAME] - [GEOGRAPHIC_DATA] 2" at bounding box center [62, 23] width 76 height 8
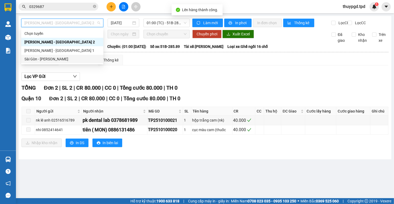
click at [65, 58] on div "Sài Gòn - [PERSON_NAME]" at bounding box center [62, 59] width 76 height 6
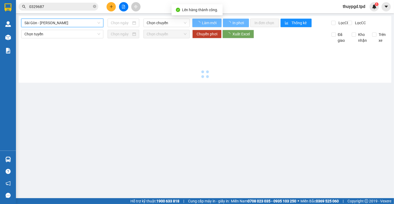
type input "[DATE]"
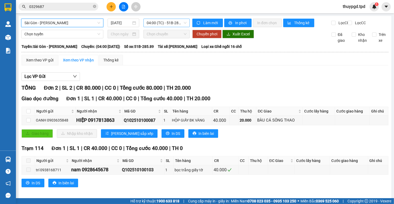
click at [152, 19] on span "04:00 (TC) - 51B-285.89" at bounding box center [167, 23] width 40 height 8
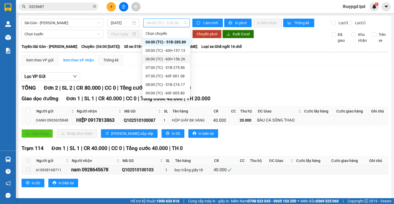
scroll to position [77, 0]
click at [179, 95] on div "15:00 (TC) - 51B-273.71" at bounding box center [166, 93] width 41 height 6
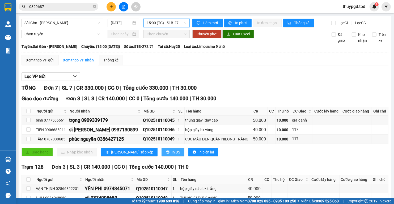
click at [172, 155] on span "In DS" at bounding box center [176, 152] width 9 height 6
click at [168, 25] on span "15:00 (TC) - 51B-273.71" at bounding box center [167, 23] width 40 height 8
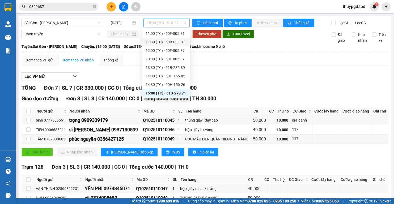
click at [178, 43] on div "11:30 (TC) - 60B-033.81" at bounding box center [166, 42] width 41 height 6
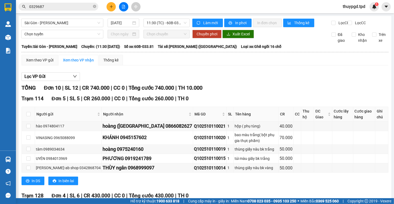
drag, startPoint x: 110, startPoint y: 167, endPoint x: 138, endPoint y: 167, distance: 27.7
drag, startPoint x: 108, startPoint y: 167, endPoint x: 146, endPoint y: 167, distance: 37.2
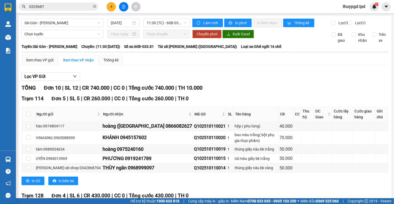
drag, startPoint x: 125, startPoint y: 190, endPoint x: 123, endPoint y: 186, distance: 4.3
click at [125, 190] on td "Xem theo VP gửi Xem theo VP nhận Thống kê Lọc VP Gửi TỔNG Đơn 10 | SL 12 | CR …" at bounding box center [205, 187] width 368 height 265
drag, startPoint x: 110, startPoint y: 164, endPoint x: 137, endPoint y: 164, distance: 27.1
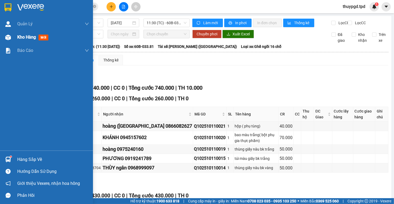
click at [29, 38] on span "Kho hàng" at bounding box center [26, 37] width 19 height 5
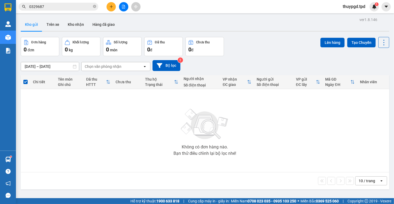
click at [112, 9] on button at bounding box center [111, 6] width 9 height 9
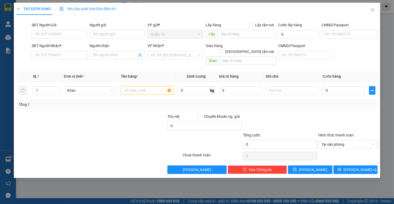
click at [56, 60] on div "SĐT Người Nhận * VD: 0377654321" at bounding box center [60, 52] width 56 height 19
click at [57, 60] on div "SĐT Người Nhận * VD: 0377654321" at bounding box center [60, 52] width 56 height 19
click at [56, 54] on input "SĐT Người Nhận *" at bounding box center [60, 55] width 56 height 9
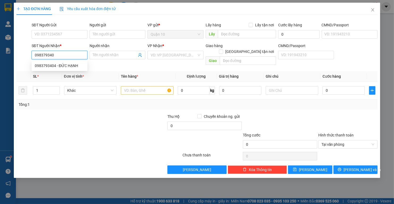
type input "0983793404"
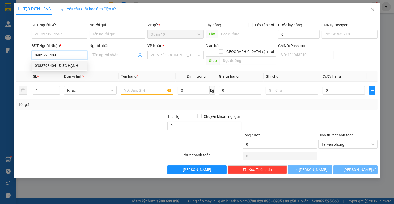
click at [67, 69] on div "0983793404 - ĐỨC HẠNH" at bounding box center [60, 65] width 56 height 9
type input "ĐỨC HẠNH"
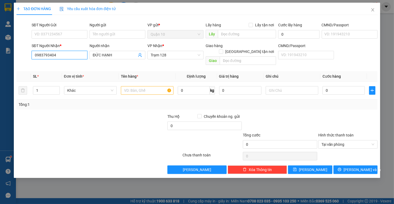
type input "0983793404"
click at [46, 29] on div "SĐT Người Gửi" at bounding box center [60, 26] width 56 height 8
drag, startPoint x: 70, startPoint y: 32, endPoint x: 65, endPoint y: 32, distance: 5.6
click at [69, 31] on input "SĐT Người Gửi" at bounding box center [60, 34] width 56 height 9
click at [75, 40] on div "0918563766 0866506256 0918563766 - [PERSON_NAME] 0866506256 - khải" at bounding box center [61, 49] width 59 height 19
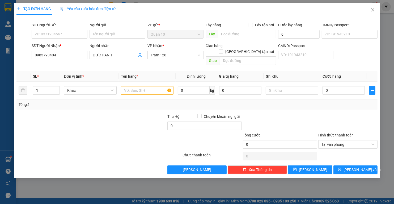
click at [63, 29] on div "SĐT Người Gửi" at bounding box center [60, 26] width 56 height 8
drag, startPoint x: 65, startPoint y: 38, endPoint x: 62, endPoint y: 49, distance: 11.0
click at [65, 38] on input "SĐT Người Gửi" at bounding box center [60, 34] width 56 height 9
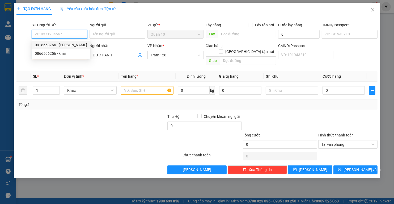
click at [65, 44] on div "0918563766 - [PERSON_NAME]" at bounding box center [61, 45] width 52 height 6
type input "0918563766"
type input "[PERSON_NAME]"
type input "079854698000"
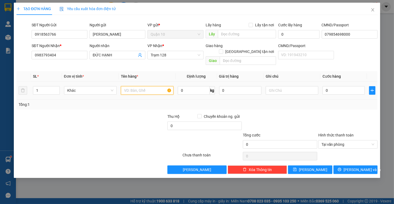
click at [138, 88] on input "text" at bounding box center [147, 90] width 53 height 9
type input "KIỆN HÌNH NÂU QUẤN NILONG TRẮNG"
click at [347, 86] on input "0" at bounding box center [344, 90] width 42 height 9
type input "5"
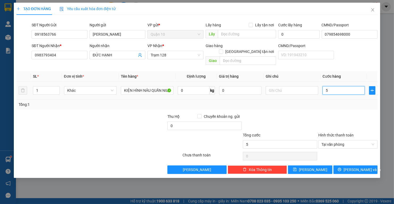
type input "50"
type input "5"
type input "0"
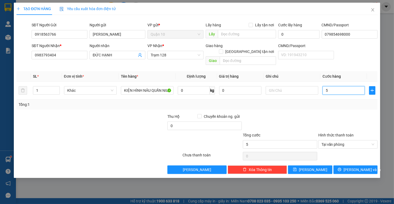
type input "0"
type input "04"
type input "4"
type input "040"
type input "40"
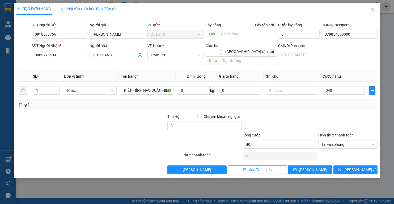
type input "40.000"
click at [265, 167] on span "Xóa Thông tin" at bounding box center [260, 170] width 23 height 6
type input "0"
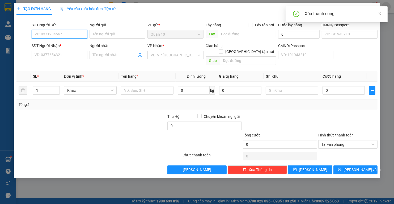
drag, startPoint x: 58, startPoint y: 36, endPoint x: 123, endPoint y: 39, distance: 64.9
click at [58, 35] on input "SĐT Người Gửi" at bounding box center [60, 34] width 56 height 9
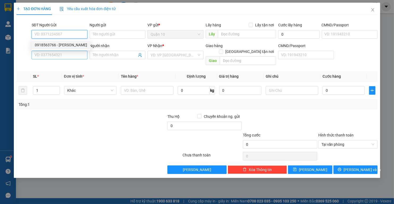
drag, startPoint x: 68, startPoint y: 43, endPoint x: 66, endPoint y: 51, distance: 8.1
click at [68, 43] on div "0918563766 - [PERSON_NAME]" at bounding box center [61, 45] width 52 height 6
type input "0918563766"
type input "[PERSON_NAME]"
type input "079854698000"
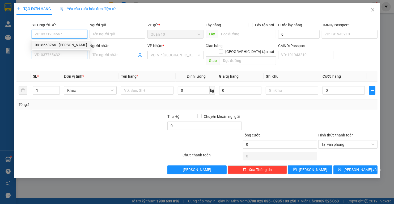
type input "0983793404"
type input "ĐỨC HẠNH"
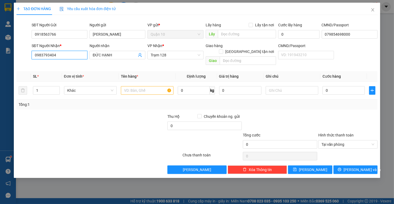
click at [58, 53] on input "0983793404" at bounding box center [60, 55] width 56 height 9
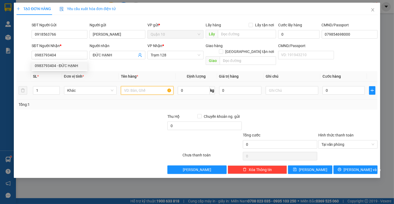
click at [144, 86] on input "text" at bounding box center [147, 90] width 53 height 9
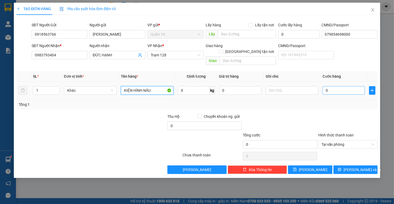
type input "KIỆN HÌNH NÂU"
click at [360, 86] on input "0" at bounding box center [344, 90] width 42 height 9
type input "4"
type input "40"
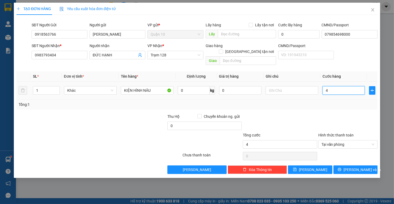
type input "40"
type input "40.000"
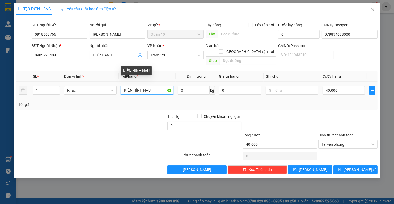
click at [158, 86] on input "KIỆN HÌNH NÂU" at bounding box center [147, 90] width 53 height 9
type input "KIỆN HÌNH NÂU NHỎ"
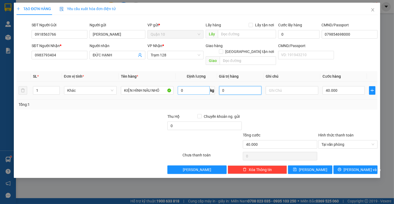
drag, startPoint x: 245, startPoint y: 83, endPoint x: 192, endPoint y: 88, distance: 52.6
click at [193, 88] on tr "1 Khác KIỆN HÌNH NÂU NHỎ 0 kg 0 40.000" at bounding box center [196, 91] width 361 height 18
type input "1.200"
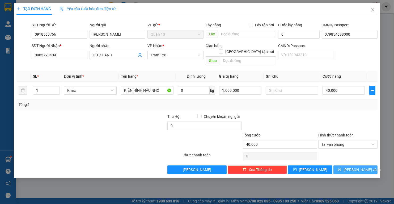
click at [345, 167] on button "[PERSON_NAME] và In" at bounding box center [356, 169] width 44 height 9
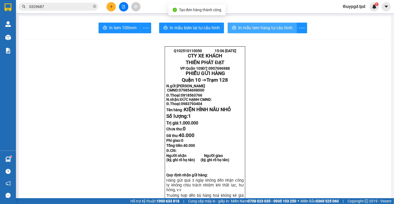
click at [254, 29] on span "In mẫu tem hàng tự cấu hình" at bounding box center [266, 27] width 54 height 7
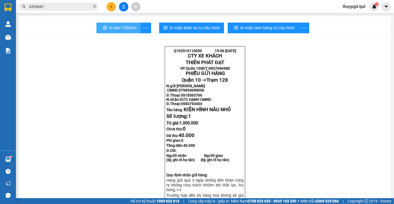
click at [114, 31] on button "In tem 100mm" at bounding box center [119, 28] width 44 height 11
click at [113, 4] on button at bounding box center [111, 6] width 9 height 9
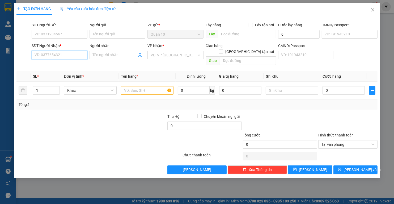
click at [60, 52] on input "SĐT Người Nhận *" at bounding box center [60, 55] width 56 height 9
drag, startPoint x: 43, startPoint y: 56, endPoint x: 73, endPoint y: 58, distance: 30.9
click at [74, 60] on div "SĐT Người Nhận * 0353282232 0353282232" at bounding box center [60, 52] width 56 height 19
type input "0353282232"
click at [84, 33] on input "SĐT Người Gửi" at bounding box center [60, 34] width 56 height 9
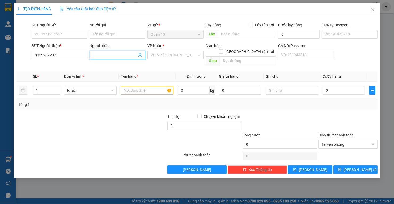
click at [106, 58] on input "Người nhận" at bounding box center [115, 55] width 44 height 6
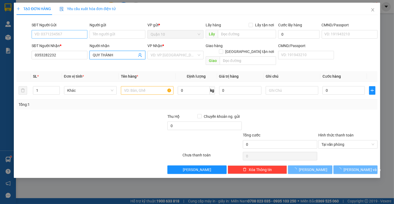
type input "QUY THÀNH"
click at [73, 32] on input "SĐT Người Gửi" at bounding box center [60, 34] width 56 height 9
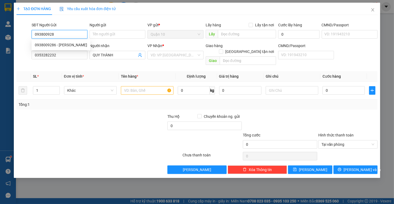
type input "0938009286"
click at [51, 44] on div "0938009286 - [PERSON_NAME]" at bounding box center [61, 45] width 52 height 6
type input "[PERSON_NAME]"
type input "0938009286"
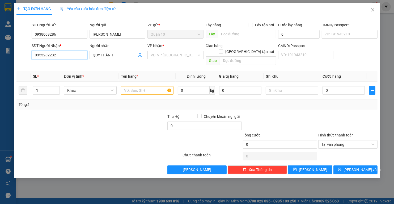
click at [44, 56] on input "0353282232" at bounding box center [60, 55] width 56 height 9
click at [143, 86] on input "text" at bounding box center [147, 90] width 53 height 9
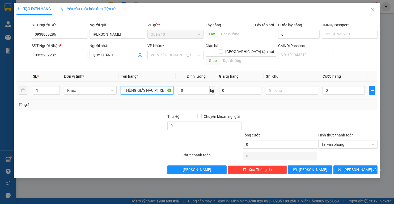
type input "THÙNG GIẤY NÂU PT XE"
type input "500.000"
type input "5"
type input "50"
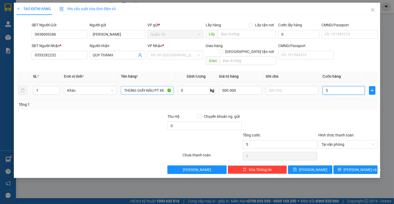
type input "50"
type input "50.000"
click at [337, 114] on div at bounding box center [348, 123] width 60 height 19
click at [358, 158] on div "Transit Pickup Surcharge Ids Transit Deliver Surcharge Ids Transit Deliver Surc…" at bounding box center [196, 96] width 361 height 155
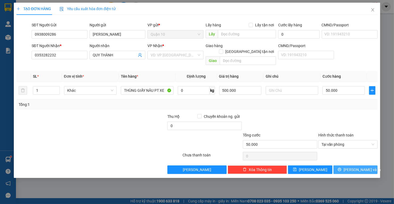
drag, startPoint x: 358, startPoint y: 159, endPoint x: 358, endPoint y: 167, distance: 8.5
click at [358, 159] on div "Transit Pickup Surcharge Ids Transit Deliver Surcharge Ids Transit Deliver Surc…" at bounding box center [196, 96] width 361 height 155
click at [360, 170] on div "TẠO ĐƠN HÀNG Yêu cầu xuất hóa đơn điện tử Transit Pickup Surcharge Ids Transit …" at bounding box center [197, 90] width 367 height 175
click at [354, 165] on button "[PERSON_NAME] và In" at bounding box center [356, 169] width 44 height 9
click at [174, 54] on input "search" at bounding box center [174, 55] width 46 height 8
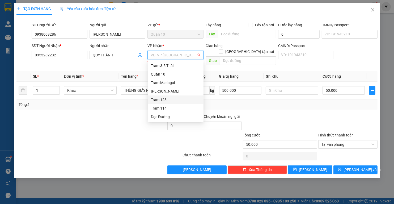
click at [170, 107] on div "Trạm 114" at bounding box center [175, 108] width 49 height 6
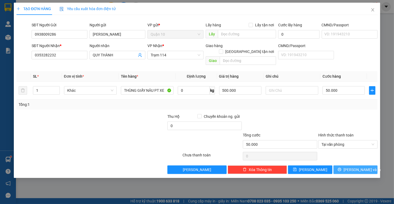
click at [341, 165] on button "[PERSON_NAME] và In" at bounding box center [356, 169] width 44 height 9
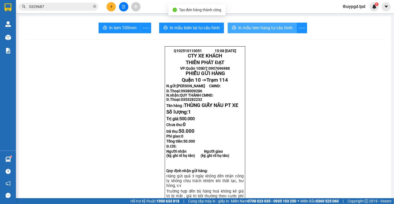
click at [290, 23] on button "In mẫu tem hàng tự cấu hình" at bounding box center [262, 28] width 69 height 11
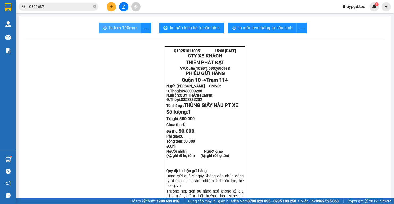
click at [126, 32] on button "In tem 100mm" at bounding box center [120, 28] width 42 height 11
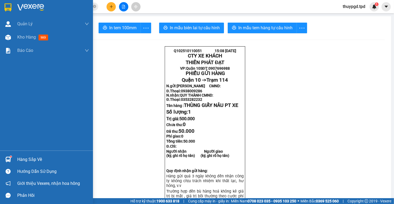
click at [7, 158] on img at bounding box center [8, 160] width 6 height 6
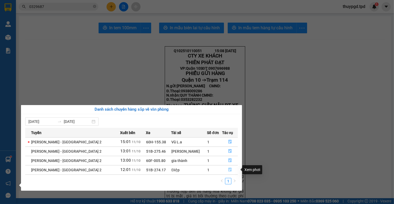
click at [228, 170] on icon "file-done" at bounding box center [230, 170] width 4 height 4
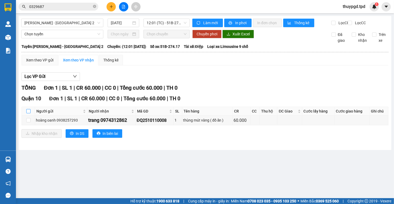
drag, startPoint x: 28, startPoint y: 116, endPoint x: 50, endPoint y: 151, distance: 42.0
click at [28, 113] on input "checkbox" at bounding box center [28, 111] width 4 height 4
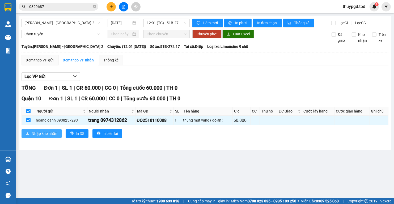
click at [47, 136] on span "Nhập kho nhận" at bounding box center [45, 134] width 26 height 6
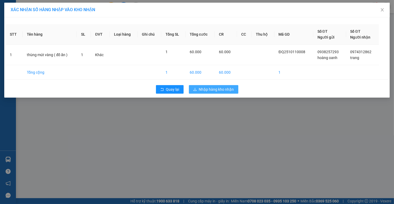
click at [218, 90] on span "Nhập hàng kho nhận" at bounding box center [216, 89] width 35 height 6
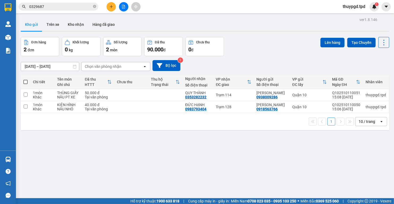
click at [76, 5] on input "0329687" at bounding box center [60, 7] width 63 height 6
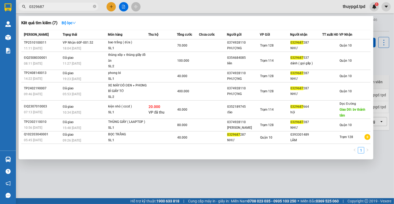
click at [76, 5] on input "0329687" at bounding box center [60, 7] width 63 height 6
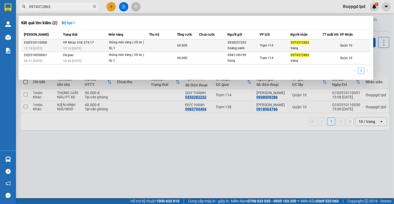
type input "0974312862"
click at [112, 47] on div "SL: 1" at bounding box center [129, 48] width 40 height 6
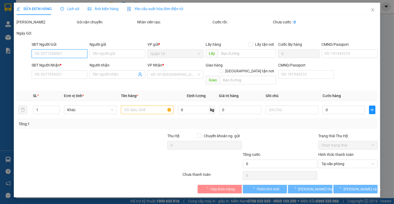
type input "0938257293"
type input "hoàng oanh"
type input "0974312862"
type input "trang"
type input "60.000"
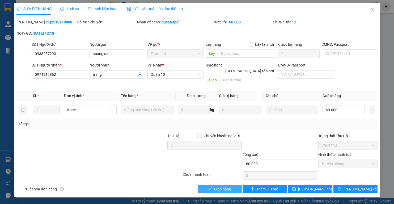
click at [215, 186] on span "Giao hàng" at bounding box center [222, 189] width 17 height 6
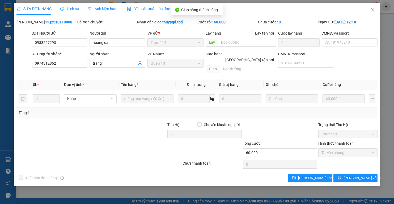
click at [345, 165] on div "Total Paid Fee 60.000 Total UnPaid Fee 0 Cash Collection Total Fee Mã ĐH: ĐQ251…" at bounding box center [196, 100] width 361 height 163
click at [358, 175] on span "[PERSON_NAME] và In" at bounding box center [362, 178] width 37 height 6
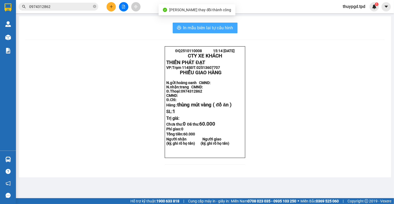
click at [220, 31] on span "In mẫu biên lai tự cấu hình" at bounding box center [208, 27] width 50 height 7
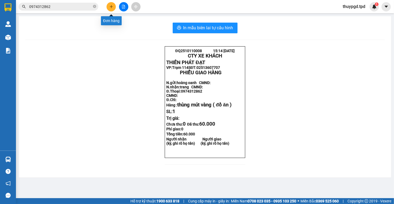
click at [112, 6] on icon "plus" at bounding box center [111, 6] width 3 height 0
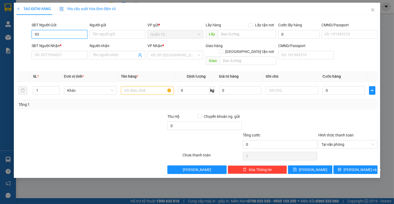
type input "9"
click at [62, 44] on div "0937507168 - PHÁT ĐẠT" at bounding box center [59, 45] width 49 height 6
type input "0937507168"
type input "PHÁT ĐẠT"
type input "0356427125"
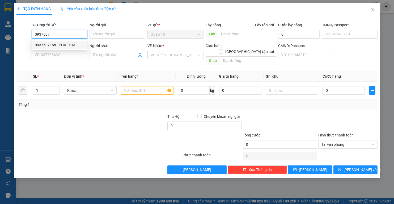
type input "[PERSON_NAME]"
checkbox input "true"
type input "117"
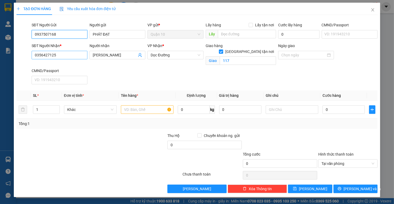
type input "0937507168"
click at [62, 58] on input "0356427125" at bounding box center [60, 55] width 56 height 9
click at [64, 57] on input "0356427125" at bounding box center [60, 55] width 56 height 9
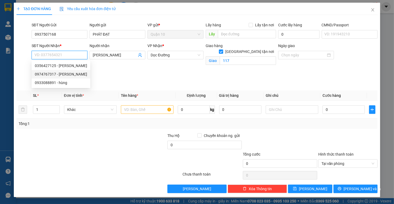
click at [63, 75] on div "0974767317 - [PERSON_NAME]" at bounding box center [61, 74] width 52 height 6
type input "0974767317"
type input "anh tuấn"
checkbox input "false"
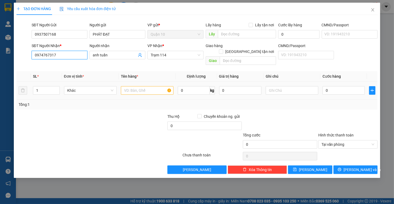
type input "0974767317"
click at [133, 86] on input "text" at bounding box center [147, 90] width 53 height 9
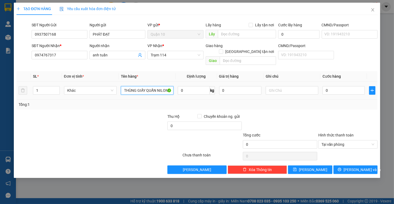
type input "THÙNG GIẤY QUẤN NILONG TRẮNG"
type input "6"
type input "60"
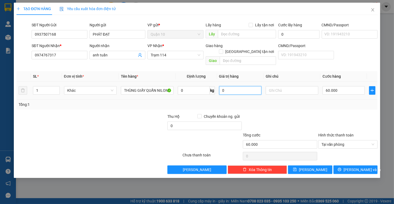
click at [227, 87] on input "0" at bounding box center [240, 90] width 42 height 9
click at [347, 168] on div "TẠO ĐƠN HÀNG Yêu cầu xuất hóa đơn điện tử Transit Pickup Surcharge Ids Transit …" at bounding box center [197, 90] width 367 height 175
click at [343, 165] on button "[PERSON_NAME] và In" at bounding box center [356, 169] width 44 height 9
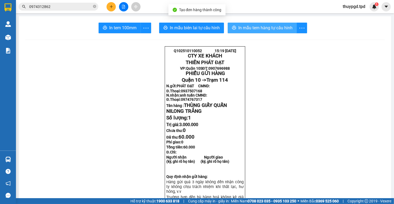
click at [281, 29] on span "In mẫu tem hàng tự cấu hình" at bounding box center [266, 27] width 54 height 7
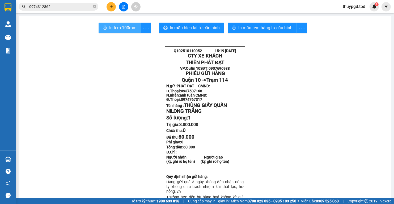
click at [129, 25] on span "In tem 100mm" at bounding box center [122, 27] width 27 height 7
click at [61, 5] on input "0974312862" at bounding box center [60, 7] width 63 height 6
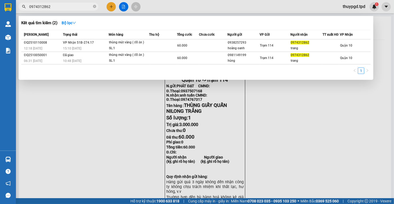
click at [61, 5] on input "0974312862" at bounding box center [60, 7] width 63 height 6
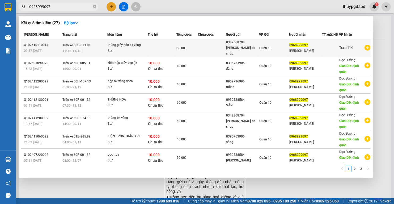
click at [308, 47] on div "0968999097" at bounding box center [306, 46] width 32 height 6
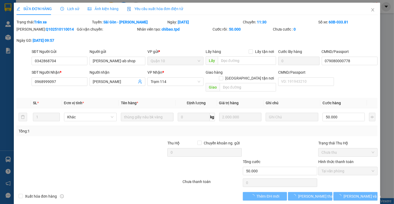
click at [74, 5] on div "Lịch sử" at bounding box center [69, 9] width 19 height 12
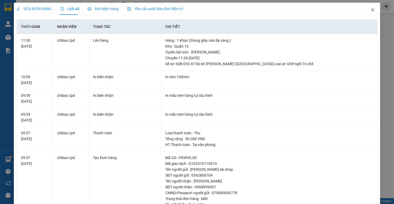
click at [370, 13] on span "Close" at bounding box center [373, 10] width 15 height 15
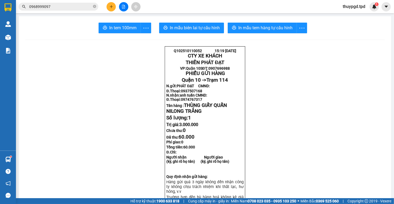
click at [48, 5] on input "0968999097" at bounding box center [60, 7] width 63 height 6
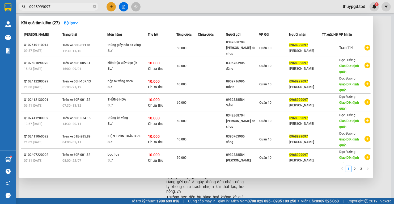
click at [104, 27] on div "Kết quả tìm kiếm ( 27 ) Bộ lọc Mã ĐH Trạng thái Món hàng Thu hộ Tổng cước Chưa …" at bounding box center [196, 97] width 355 height 162
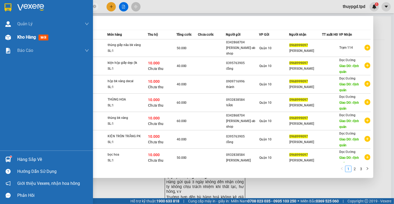
click at [11, 34] on div at bounding box center [7, 37] width 9 height 9
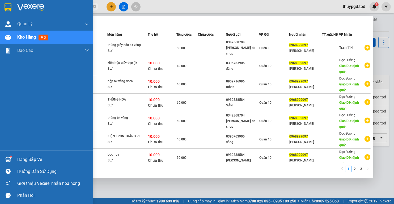
click at [7, 40] on div at bounding box center [7, 37] width 9 height 9
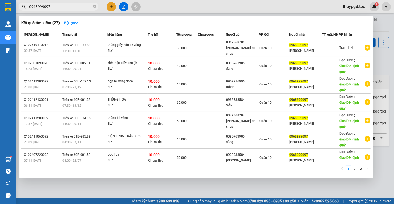
click at [94, 190] on div at bounding box center [197, 102] width 394 height 204
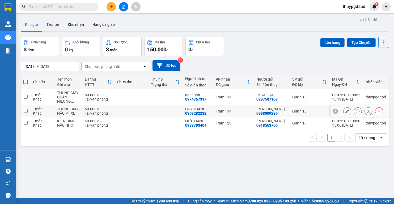
click at [206, 102] on td "anh tuấn 0974767317" at bounding box center [198, 97] width 31 height 16
checkbox input "true"
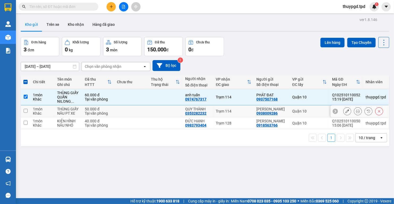
click at [208, 111] on div "QUY THÀNH 0353282232" at bounding box center [197, 111] width 25 height 9
checkbox input "true"
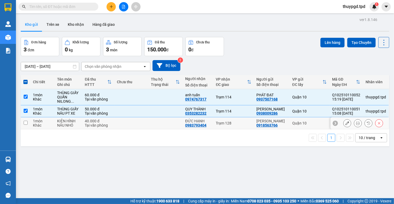
click at [204, 123] on div "0983793404" at bounding box center [195, 125] width 21 height 4
click at [323, 39] on button "Lên hàng" at bounding box center [333, 43] width 24 height 10
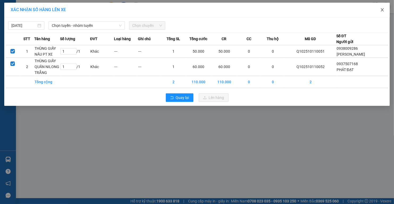
click at [380, 10] on span "Close" at bounding box center [382, 10] width 15 height 15
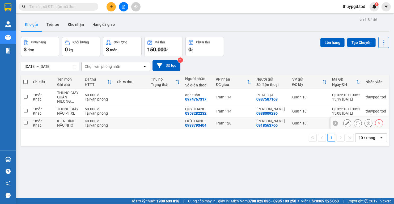
click at [150, 120] on td at bounding box center [165, 123] width 34 height 12
checkbox input "true"
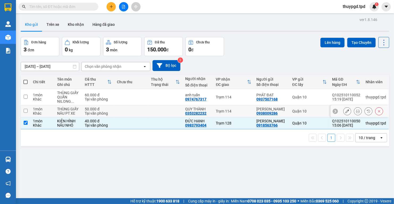
click at [140, 108] on td at bounding box center [131, 111] width 34 height 12
checkbox input "true"
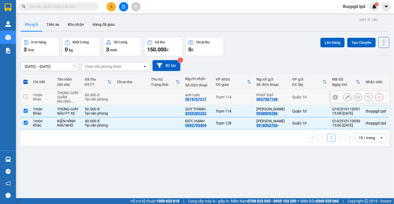
click at [148, 97] on td at bounding box center [131, 97] width 34 height 16
click at [244, 96] on div "Trạm 114" at bounding box center [233, 97] width 35 height 4
checkbox input "true"
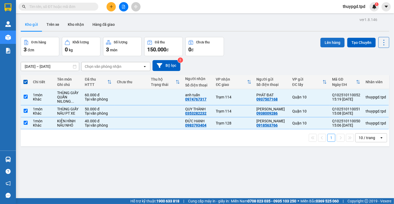
click at [328, 44] on button "Lên hàng" at bounding box center [333, 43] width 24 height 10
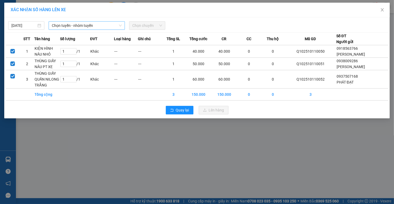
click at [92, 26] on span "Chọn tuyến - nhóm tuyến" at bounding box center [87, 26] width 70 height 8
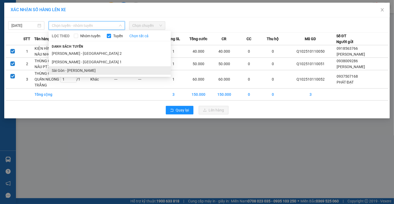
click at [86, 69] on li "Sài Gòn - [PERSON_NAME]" at bounding box center [110, 70] width 122 height 9
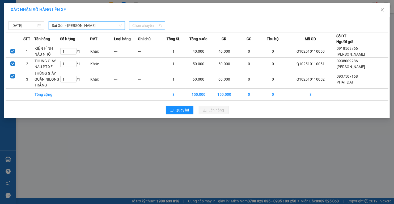
click at [143, 29] on span "Chọn chuyến" at bounding box center [147, 26] width 30 height 8
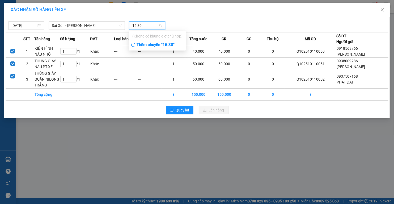
type input "15:30"
click at [147, 45] on div "Thêm chuyến " 15:30 "" at bounding box center [157, 44] width 57 height 9
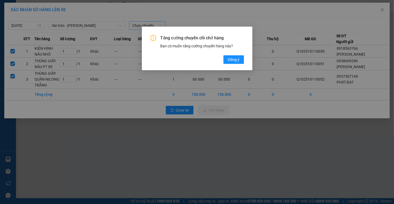
drag, startPoint x: 244, startPoint y: 62, endPoint x: 241, endPoint y: 62, distance: 2.9
click at [243, 62] on button "Đồng ý" at bounding box center [234, 59] width 20 height 9
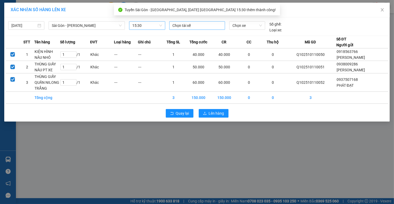
click at [185, 22] on div at bounding box center [197, 25] width 53 height 6
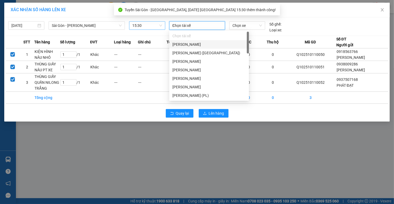
type input "SA"
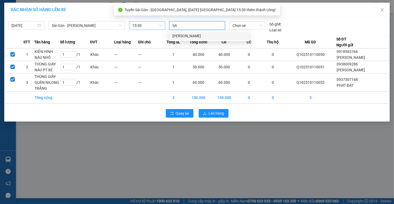
drag, startPoint x: 221, startPoint y: 3, endPoint x: 184, endPoint y: 36, distance: 49.4
click at [184, 36] on div "[PERSON_NAME]" at bounding box center [209, 36] width 73 height 6
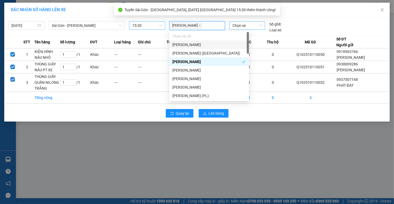
click at [243, 25] on span "Chọn xe" at bounding box center [248, 26] width 30 height 8
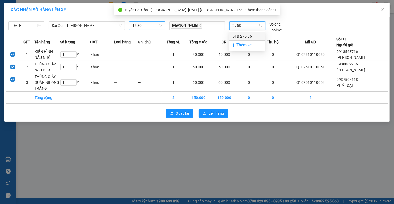
type input "27586"
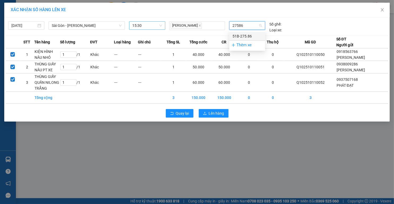
click at [245, 39] on div "51B-275.86" at bounding box center [248, 36] width 30 height 6
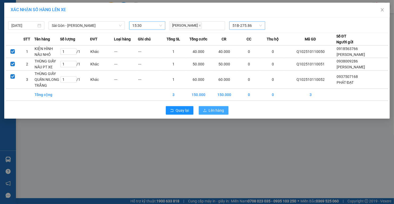
click at [219, 112] on span "Lên hàng" at bounding box center [216, 110] width 15 height 6
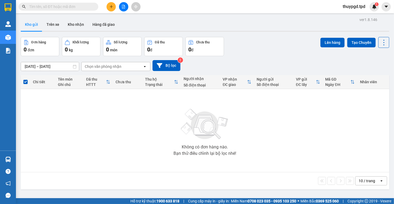
scroll to position [21, 0]
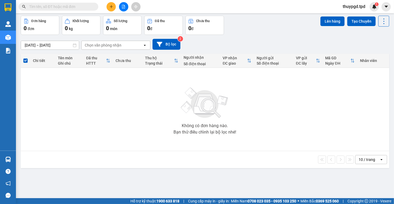
click at [121, 6] on button at bounding box center [123, 6] width 9 height 9
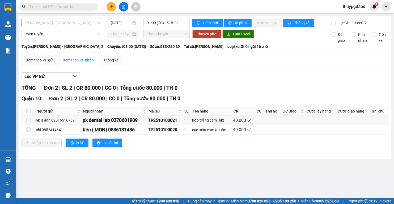
click at [73, 24] on span "[PERSON_NAME] - [GEOGRAPHIC_DATA] 2" at bounding box center [62, 23] width 76 height 8
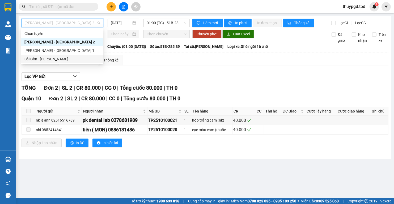
click at [57, 57] on div "Sài Gòn - [PERSON_NAME]" at bounding box center [62, 59] width 76 height 6
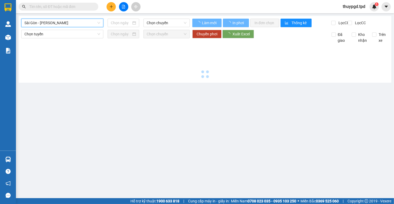
type input "[DATE]"
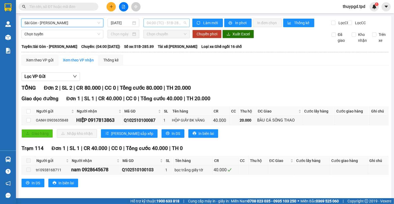
drag, startPoint x: 156, startPoint y: 20, endPoint x: 156, endPoint y: 35, distance: 14.9
click at [156, 20] on span "04:00 (TC) - 51B-285.89" at bounding box center [167, 23] width 40 height 8
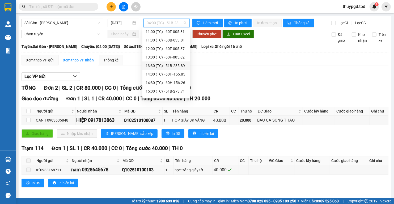
scroll to position [85, 0]
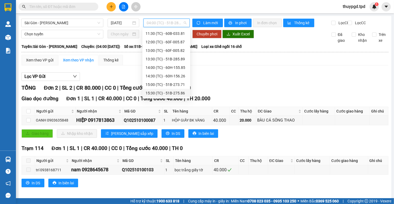
click at [176, 93] on div "15:30 (TC) - 51B-275.86" at bounding box center [166, 93] width 41 height 6
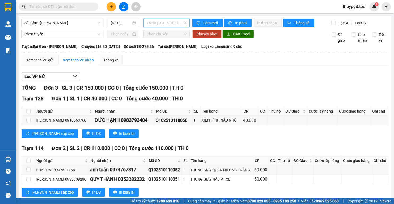
click at [163, 21] on span "15:30 (TC) - 51B-275.86" at bounding box center [167, 23] width 40 height 8
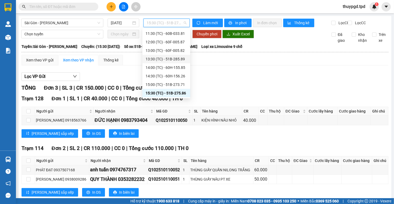
click at [179, 58] on div "13:30 (TC) - 51B-285.89" at bounding box center [166, 59] width 41 height 6
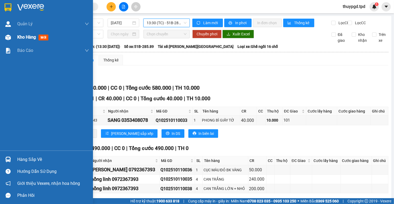
click at [19, 32] on div "Kho hàng mới" at bounding box center [53, 37] width 72 height 13
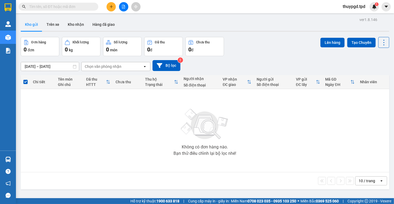
click at [110, 4] on button at bounding box center [111, 6] width 9 height 9
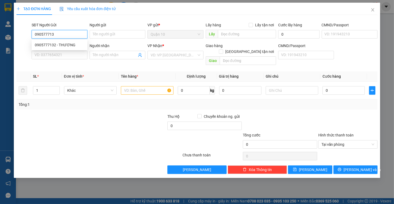
type input "0905777132"
click at [50, 48] on div "0905777132 - THƯƠNG" at bounding box center [59, 45] width 49 height 6
type input "THƯƠNG"
type input "079086011126"
type input "0362462264"
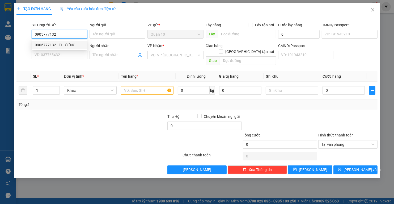
type input "NGỌC TRƯỜNG"
type input "0905777132"
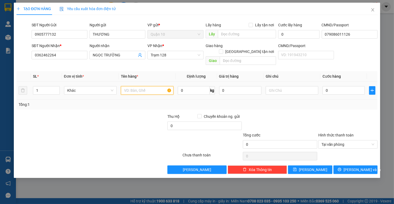
drag, startPoint x: 140, startPoint y: 84, endPoint x: 136, endPoint y: 83, distance: 3.6
click at [139, 86] on input "text" at bounding box center [147, 90] width 53 height 9
type input "THÙNG GIẤY SỮA TRẮNG"
type input "5"
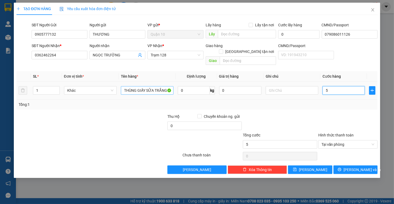
type input "50"
drag, startPoint x: 339, startPoint y: 85, endPoint x: 268, endPoint y: 91, distance: 71.8
click at [281, 88] on tr "1 Khác THÙNG GIẤY SỮA TRẮNG 0 kg 0 50" at bounding box center [196, 91] width 361 height 18
type input "1"
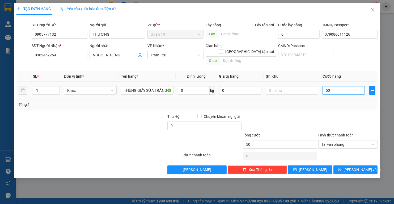
type input "1"
type input "10"
type input "1"
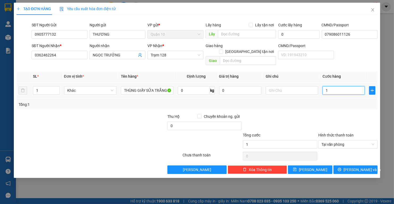
type input "0"
type input "04"
type input "4"
type input "040"
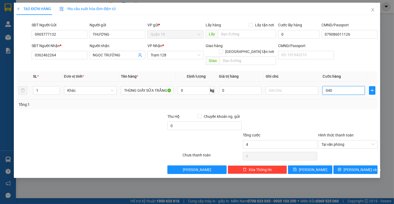
type input "40"
type input "40.000"
click at [287, 101] on div "Tổng: 1" at bounding box center [196, 104] width 361 height 10
drag, startPoint x: 243, startPoint y: 82, endPoint x: 189, endPoint y: 80, distance: 54.0
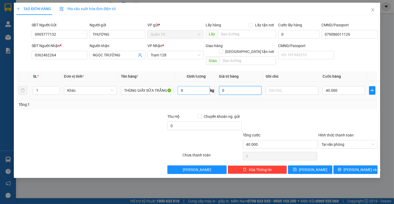
click at [196, 82] on tr "1 Khác THÙNG GIẤY SỮA TRẮNG 0 kg 0 40.000" at bounding box center [196, 91] width 361 height 18
type input "1.000.000"
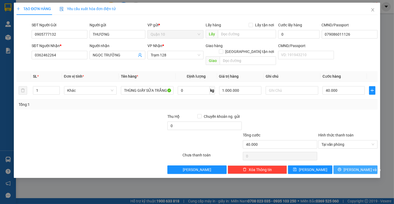
click at [366, 167] on span "[PERSON_NAME] và In" at bounding box center [362, 170] width 37 height 6
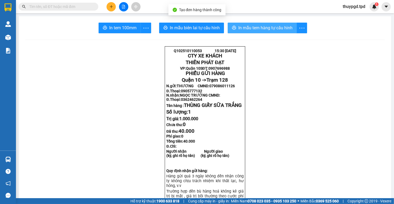
click at [267, 29] on span "In mẫu tem hàng tự cấu hình" at bounding box center [266, 27] width 54 height 7
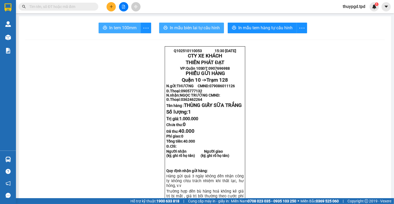
click at [128, 30] on span "In tem 100mm" at bounding box center [122, 27] width 27 height 7
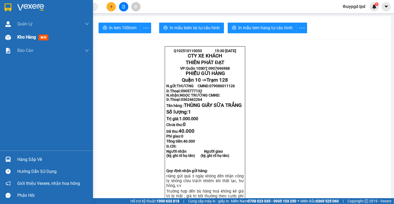
click at [22, 37] on span "Kho hàng" at bounding box center [26, 37] width 19 height 5
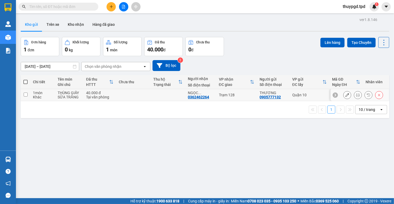
click at [147, 97] on td at bounding box center [133, 95] width 35 height 12
checkbox input "true"
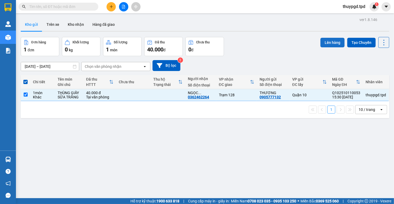
click at [324, 44] on button "Lên hàng" at bounding box center [333, 43] width 24 height 10
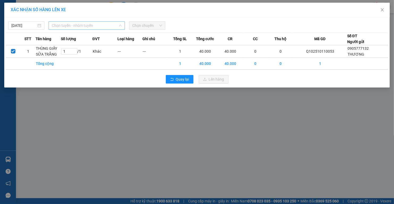
click at [93, 27] on span "Chọn tuyến - nhóm tuyến" at bounding box center [87, 26] width 70 height 8
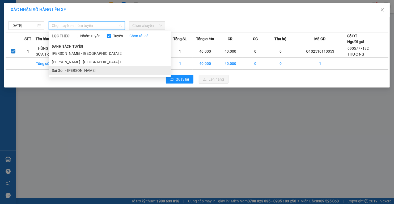
click at [68, 70] on li "Sài Gòn - [PERSON_NAME]" at bounding box center [110, 70] width 122 height 9
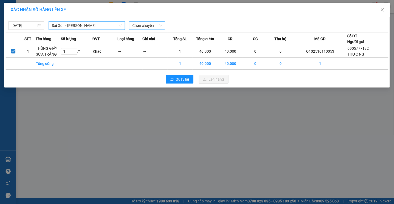
click at [156, 26] on span "Chọn chuyến" at bounding box center [147, 26] width 30 height 8
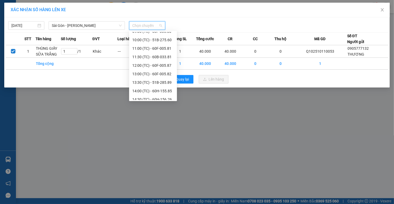
scroll to position [85, 0]
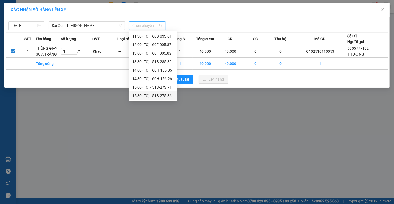
click at [161, 97] on div "15:30 (TC) - 51B-275.86" at bounding box center [152, 96] width 41 height 6
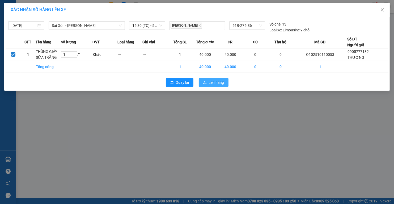
click at [207, 83] on icon "upload" at bounding box center [205, 83] width 4 height 4
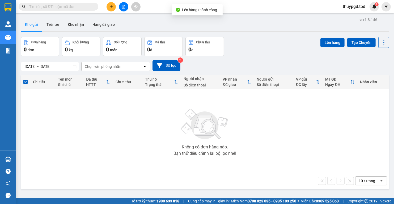
click at [124, 5] on icon "file-add" at bounding box center [124, 7] width 4 height 4
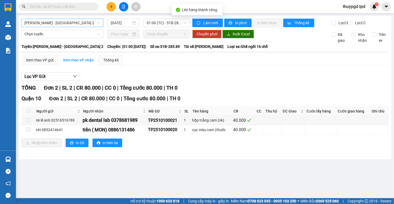
drag, startPoint x: 57, startPoint y: 25, endPoint x: 57, endPoint y: 28, distance: 2.9
click at [58, 25] on span "[PERSON_NAME] - [GEOGRAPHIC_DATA] 2" at bounding box center [62, 23] width 76 height 8
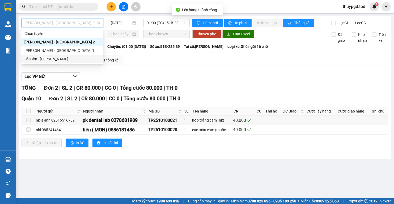
click at [61, 62] on div "Sài Gòn - [PERSON_NAME]" at bounding box center [62, 59] width 82 height 9
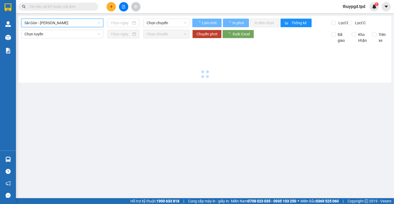
type input "[DATE]"
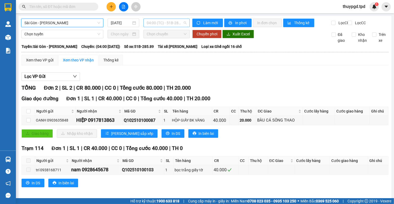
drag, startPoint x: 161, startPoint y: 20, endPoint x: 158, endPoint y: 26, distance: 5.9
click at [161, 20] on span "04:00 (TC) - 51B-285.89" at bounding box center [167, 23] width 40 height 8
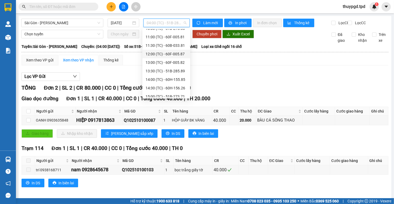
scroll to position [85, 0]
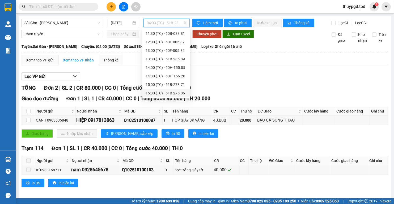
click at [173, 93] on div "15:30 (TC) - 51B-275.86" at bounding box center [166, 93] width 41 height 6
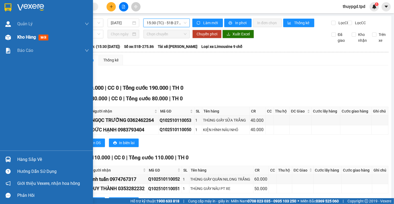
click at [11, 39] on div at bounding box center [7, 37] width 9 height 9
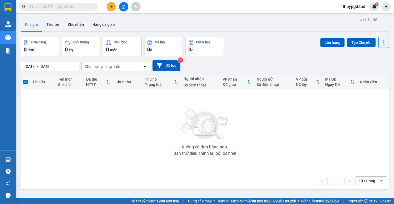
click at [110, 7] on icon "plus" at bounding box center [112, 7] width 4 height 4
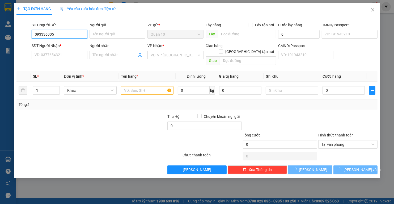
type input "0933360052"
click at [72, 45] on div "0933360052 - cảm" at bounding box center [59, 45] width 49 height 6
type input "cảm"
type input "0977330234"
type input "tuấn trung"
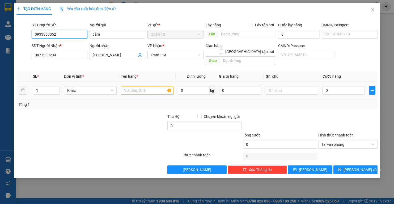
type input "0933360052"
click at [164, 86] on input "text" at bounding box center [147, 90] width 53 height 9
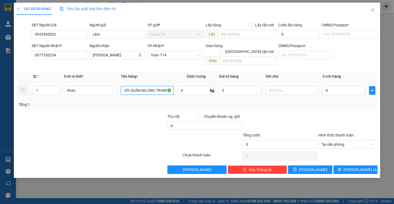
scroll to position [0, 14]
type input "HỘP GIẤY QUẤN NILONG TRABFWS"
type input "4"
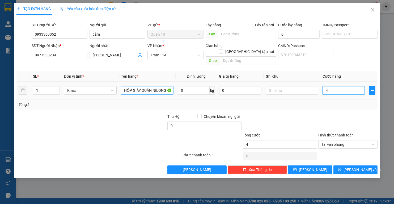
type input "40"
type input "40.000"
click at [348, 117] on div at bounding box center [348, 123] width 60 height 19
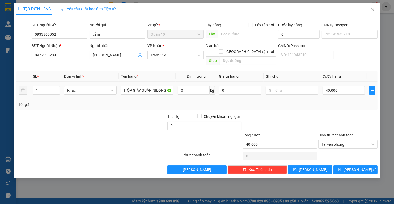
drag, startPoint x: 238, startPoint y: 89, endPoint x: 215, endPoint y: 88, distance: 23.4
click at [215, 88] on tr "1 Khác HỘP GIẤY QUẤN NILONG TRABFWS 0 kg 0 40.000" at bounding box center [196, 91] width 361 height 18
click at [236, 86] on input "0" at bounding box center [240, 90] width 42 height 9
type input "1.000.000"
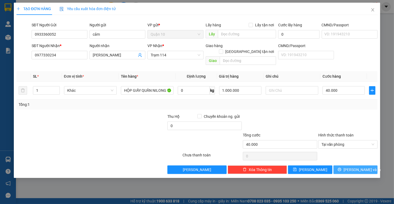
click at [342, 168] on icon "printer" at bounding box center [340, 170] width 4 height 4
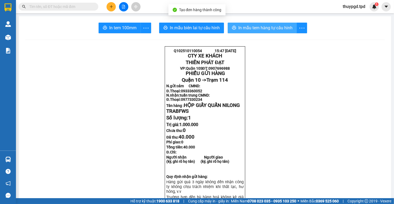
click at [274, 27] on span "In mẫu tem hàng tự cấu hình" at bounding box center [266, 27] width 54 height 7
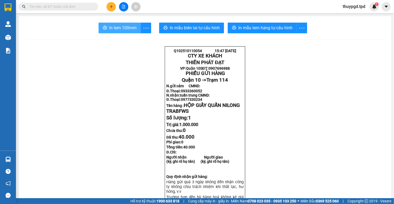
click at [123, 26] on span "In tem 100mm" at bounding box center [122, 27] width 27 height 7
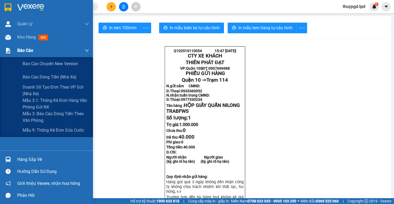
click at [19, 50] on span "Báo cáo" at bounding box center [25, 50] width 16 height 7
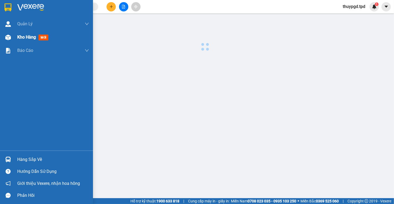
click at [21, 40] on div "Kho hàng mới" at bounding box center [33, 37] width 33 height 7
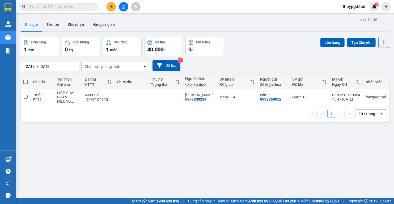
click at [114, 3] on button at bounding box center [111, 6] width 9 height 9
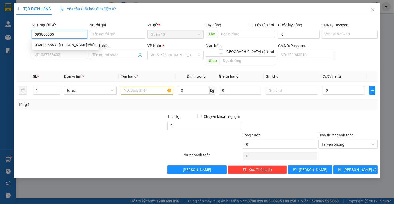
type input "0938005559"
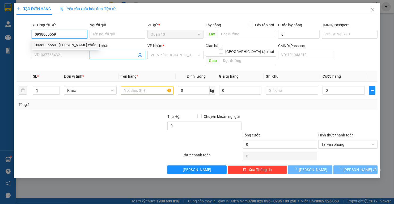
drag, startPoint x: 72, startPoint y: 45, endPoint x: 91, endPoint y: 58, distance: 23.7
click at [72, 45] on div "0938005559 - [PERSON_NAME] chức" at bounding box center [65, 45] width 61 height 6
type input "bùi thị chức"
type input "077188001588"
type input "0969096809"
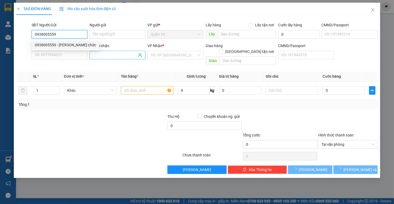
type input "LỘC"
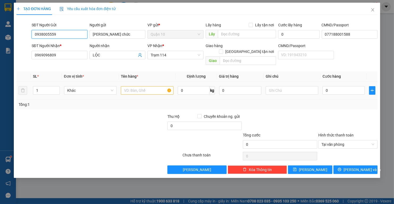
type input "0938005559"
click at [148, 86] on input "text" at bounding box center [147, 90] width 53 height 9
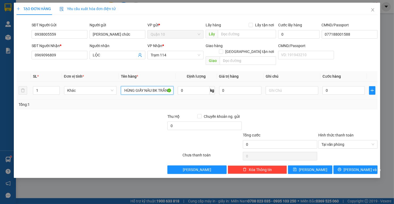
scroll to position [0, 3]
type input "THÙNG GIẤY NÂU BK TRẮNG"
type input "6"
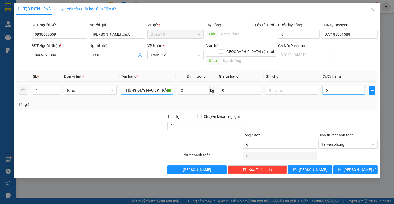
type input "60"
type input "60.000"
click at [255, 114] on div at bounding box center [281, 123] width 76 height 19
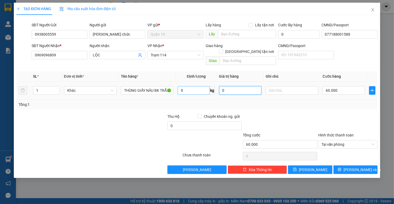
drag, startPoint x: 210, startPoint y: 86, endPoint x: 199, endPoint y: 86, distance: 10.6
click at [203, 87] on tr "1 Khác THÙNG GIẤY NÂU BK TRẮNG 0 kg 0 60.000" at bounding box center [196, 91] width 361 height 18
type input "2.000.000"
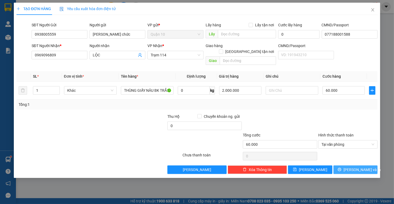
click at [345, 165] on button "[PERSON_NAME] và In" at bounding box center [356, 169] width 44 height 9
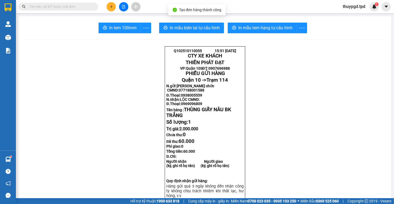
click at [246, 28] on span "In mẫu tem hàng tự cấu hình" at bounding box center [266, 27] width 54 height 7
click at [127, 26] on span "In tem 100mm" at bounding box center [122, 27] width 27 height 7
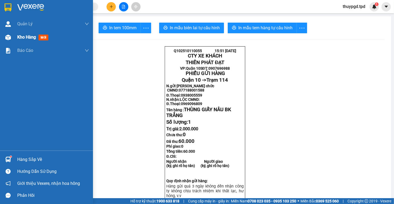
click at [18, 38] on span "Kho hàng" at bounding box center [26, 37] width 19 height 5
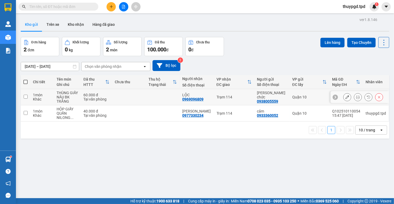
click at [346, 98] on icon at bounding box center [348, 97] width 4 height 4
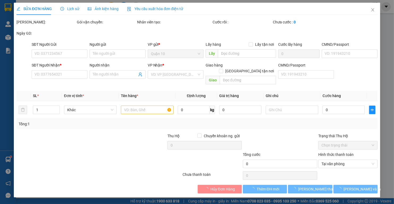
type input "0938005559"
type input "bùi thị chức"
type input "077188001588"
type input "0969096809"
type input "LỘC"
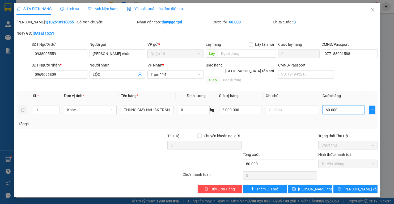
click at [329, 106] on input "60.000" at bounding box center [344, 110] width 42 height 9
type input "5"
type input "50"
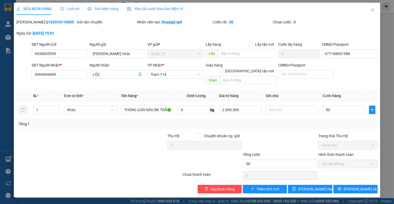
type input "50.000"
click at [301, 133] on div at bounding box center [281, 142] width 76 height 19
click at [318, 186] on span "[PERSON_NAME] thay đổi" at bounding box center [319, 189] width 43 height 6
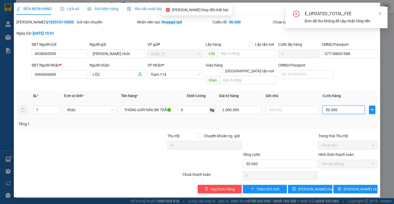
click at [348, 107] on input "50.000" at bounding box center [344, 110] width 42 height 9
type input "6"
type input "60"
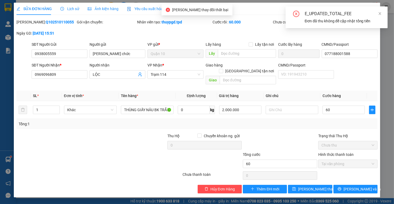
type input "60.000"
click at [308, 121] on div "Tổng: 1" at bounding box center [197, 124] width 357 height 6
click at [314, 187] on div "SỬA ĐƠN HÀNG Lịch sử Ảnh kiện hàng Yêu cầu xuất hóa đơn điện tử Total Paid Fee …" at bounding box center [197, 100] width 367 height 195
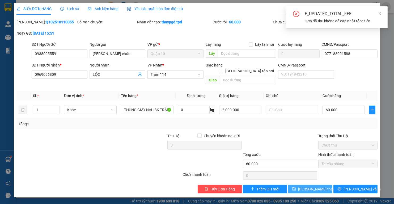
click at [317, 186] on span "[PERSON_NAME] thay đổi" at bounding box center [319, 189] width 43 height 6
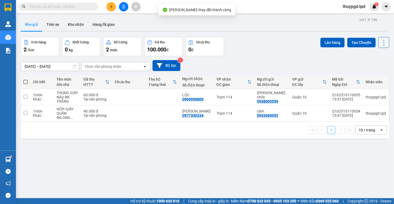
click at [381, 44] on icon at bounding box center [384, 42] width 7 height 7
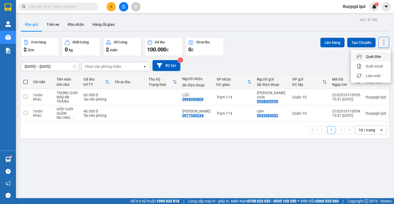
click at [378, 61] on li "Quét đơn" at bounding box center [371, 57] width 40 height 10
click at [381, 43] on icon at bounding box center [384, 42] width 7 height 7
click at [370, 58] on span "Quét đơn" at bounding box center [373, 56] width 15 height 5
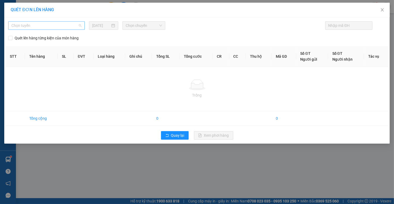
drag, startPoint x: 40, startPoint y: 28, endPoint x: 36, endPoint y: 52, distance: 24.6
click at [40, 28] on span "Chọn tuyến" at bounding box center [46, 26] width 70 height 8
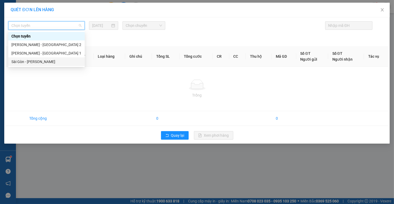
drag, startPoint x: 35, startPoint y: 63, endPoint x: 36, endPoint y: 61, distance: 2.8
click at [35, 62] on div "Sài Gòn - [PERSON_NAME]" at bounding box center [46, 62] width 70 height 6
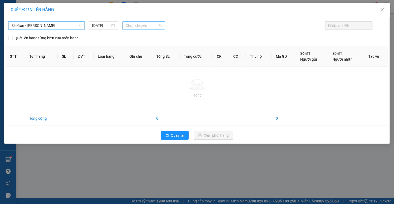
click at [124, 24] on div "Chọn chuyến" at bounding box center [144, 25] width 43 height 9
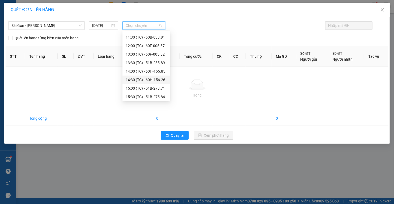
scroll to position [85, 0]
click at [157, 94] on div "15:30 (TC) - 51B-275.86" at bounding box center [146, 96] width 41 height 6
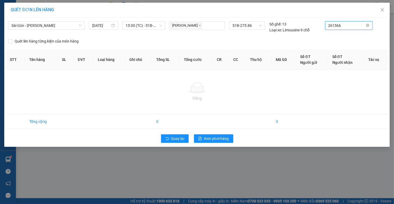
type input "2615665"
click at [368, 26] on icon "close-circle" at bounding box center [367, 25] width 3 height 3
click at [390, 8] on div "QUÉT ĐƠN LÊN HÀNG Sài Gòn - Phương Lâm 11/10/2025 15:30 (TC) - 51B-275.86 Phi N…" at bounding box center [197, 102] width 394 height 204
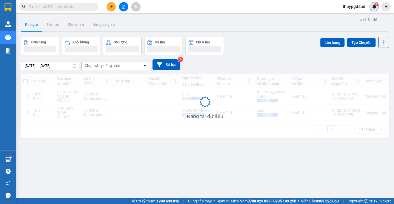
click at [377, 8] on div "1" at bounding box center [374, 6] width 9 height 9
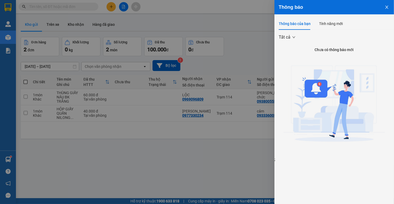
click at [271, 44] on div at bounding box center [197, 102] width 394 height 204
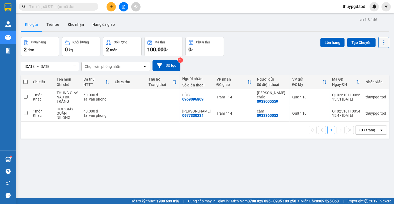
click at [386, 45] on button at bounding box center [384, 42] width 11 height 11
click at [371, 73] on span "Làm mới" at bounding box center [373, 75] width 15 height 5
